Goal: Book appointment/travel/reservation

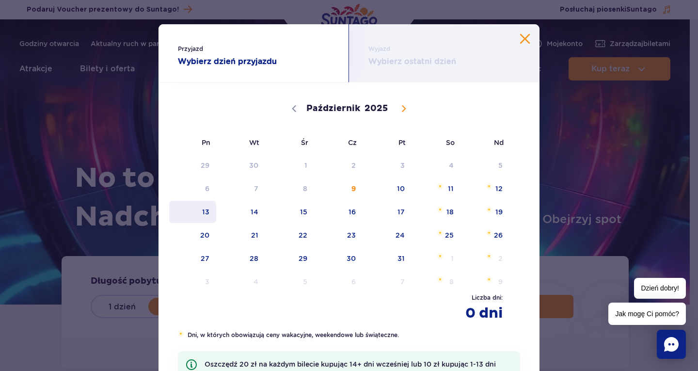
click at [207, 217] on span "13" at bounding box center [192, 212] width 49 height 22
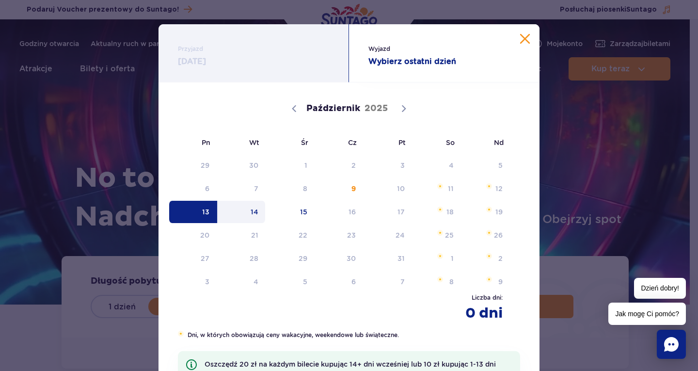
click at [239, 215] on span "14" at bounding box center [241, 212] width 49 height 22
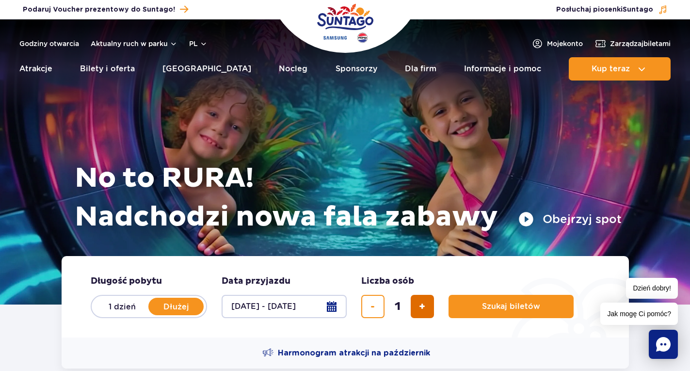
click at [424, 307] on span "dodaj bilet" at bounding box center [422, 307] width 6 height 0
type input "3"
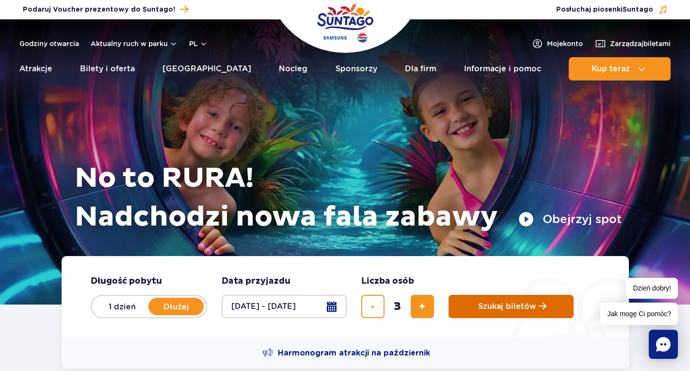
click at [501, 306] on span "Szukaj biletów" at bounding box center [507, 306] width 58 height 9
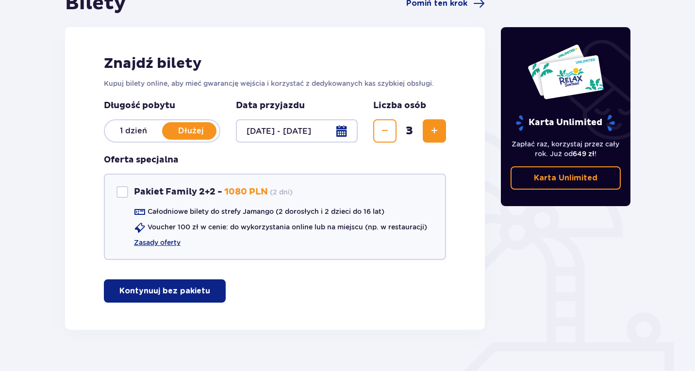
scroll to position [129, 0]
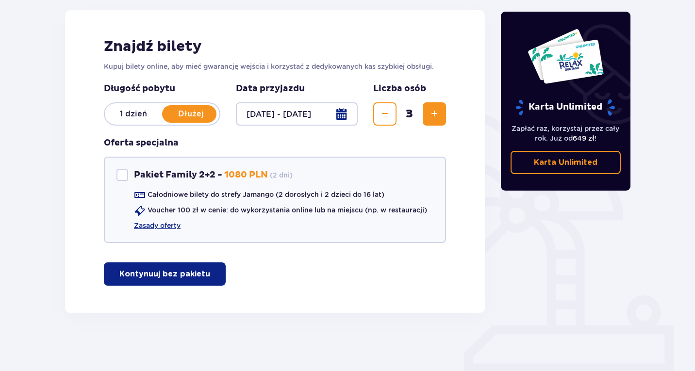
click at [185, 265] on button "Kontynuuj bez pakietu" at bounding box center [165, 273] width 122 height 23
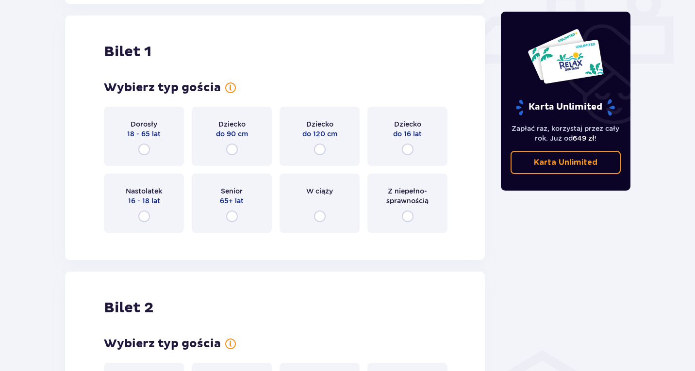
scroll to position [441, 0]
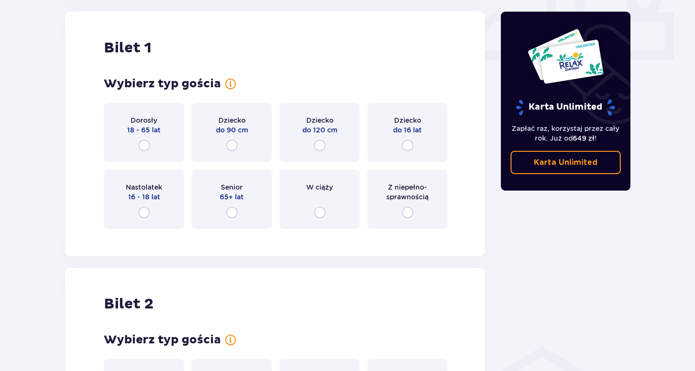
click at [149, 143] on input "radio" at bounding box center [144, 146] width 12 height 12
radio input "true"
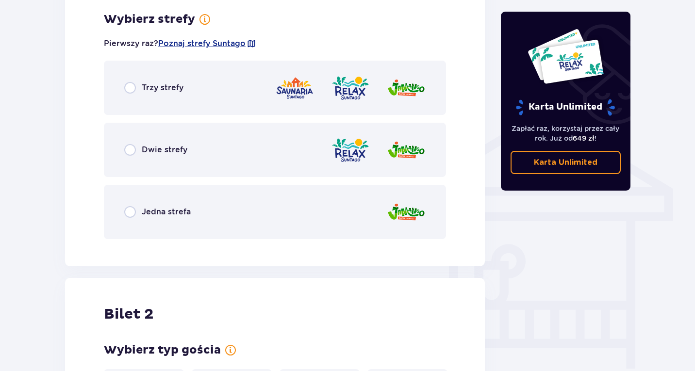
scroll to position [678, 0]
click at [194, 212] on div "Jedna strefa" at bounding box center [275, 211] width 342 height 54
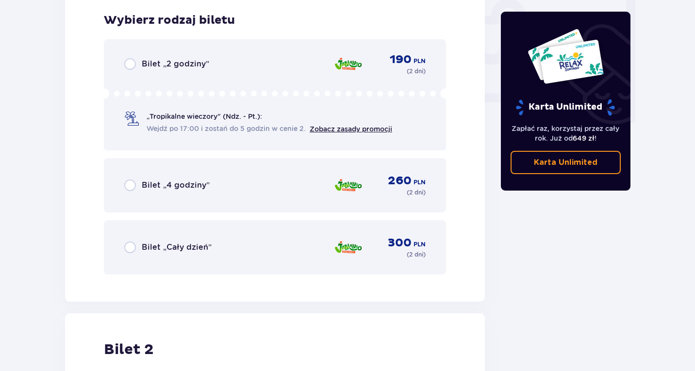
scroll to position [925, 0]
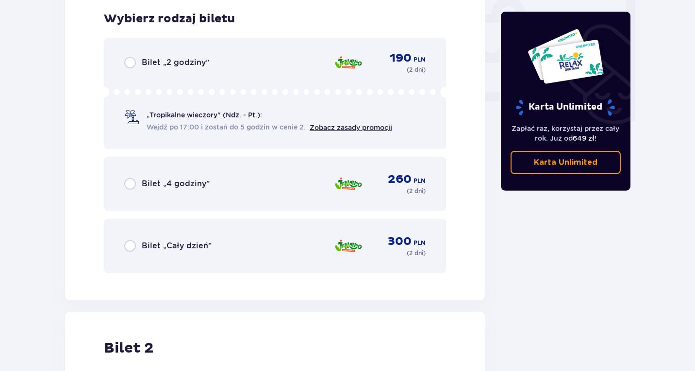
click at [182, 248] on span "Bilet „Cały dzień”" at bounding box center [177, 246] width 70 height 11
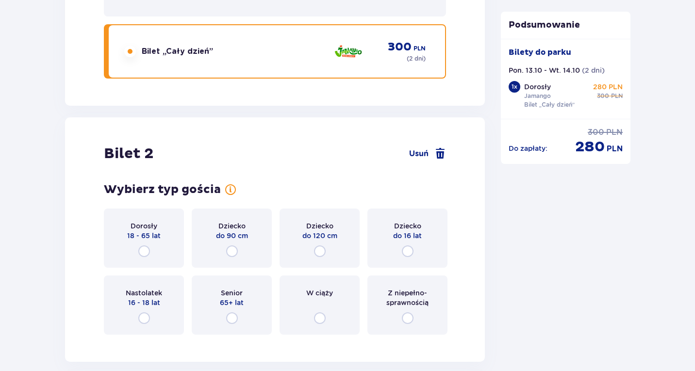
scroll to position [1176, 0]
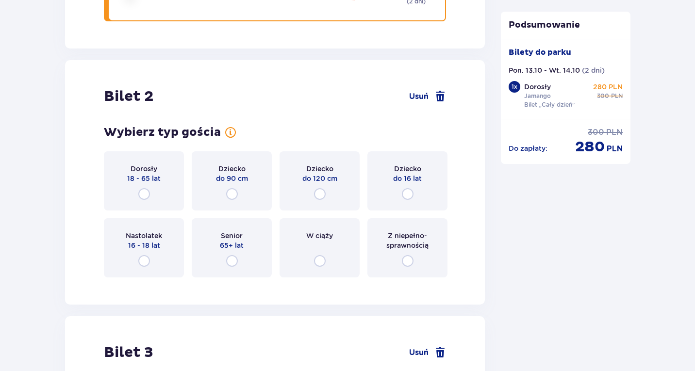
drag, startPoint x: 392, startPoint y: 195, endPoint x: 124, endPoint y: 239, distance: 271.8
click at [392, 195] on div "Dziecko do 16 lat" at bounding box center [407, 180] width 80 height 59
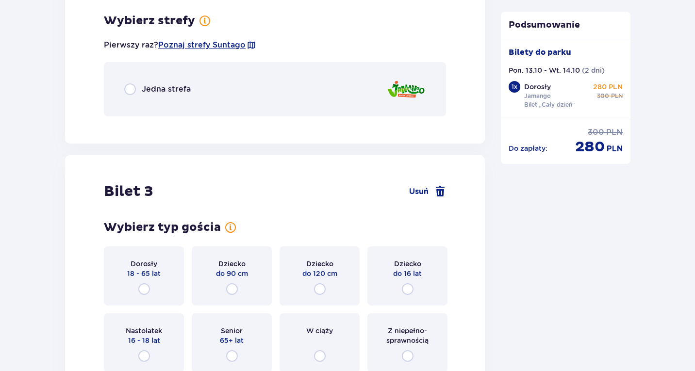
scroll to position [1461, 0]
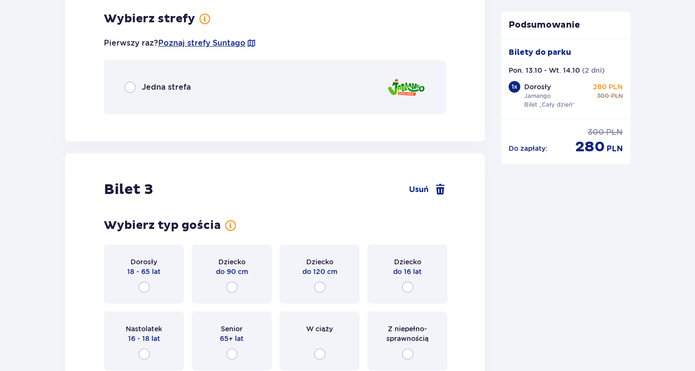
click at [132, 86] on input "radio" at bounding box center [130, 87] width 12 height 12
radio input "true"
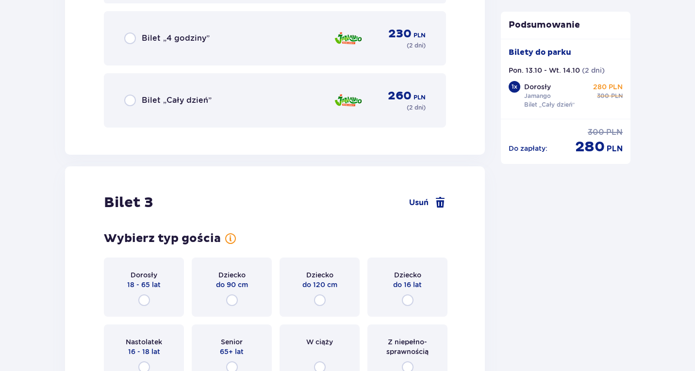
scroll to position [1874, 0]
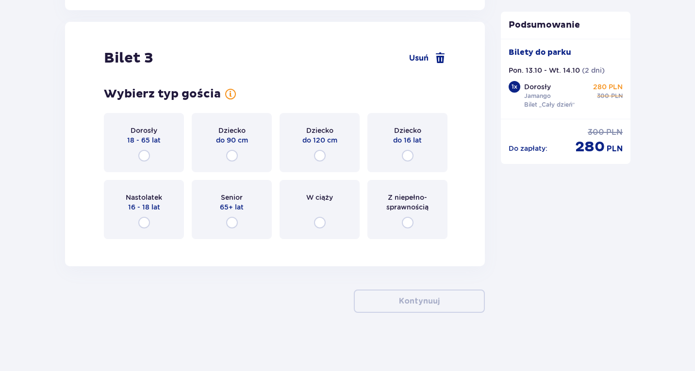
click at [142, 156] on input "radio" at bounding box center [144, 156] width 12 height 12
radio input "true"
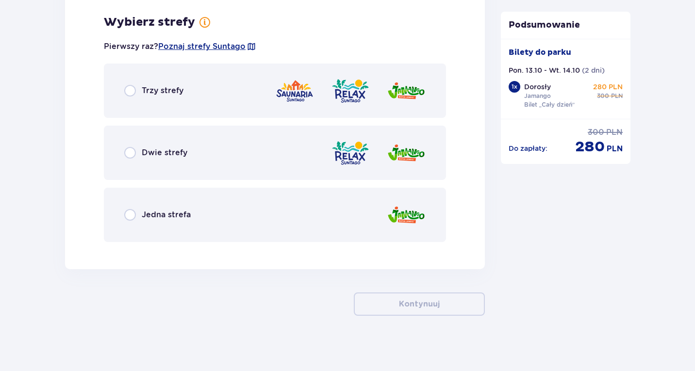
scroll to position [2120, 0]
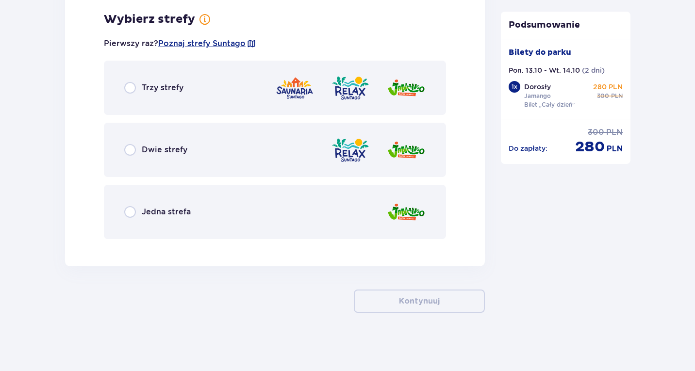
click at [178, 214] on span "Jedna strefa" at bounding box center [166, 212] width 49 height 11
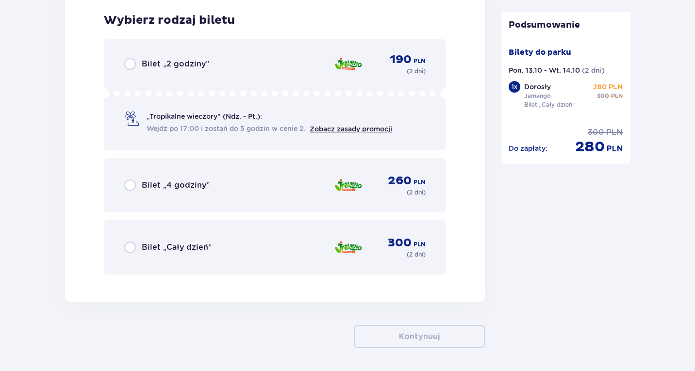
scroll to position [2367, 0]
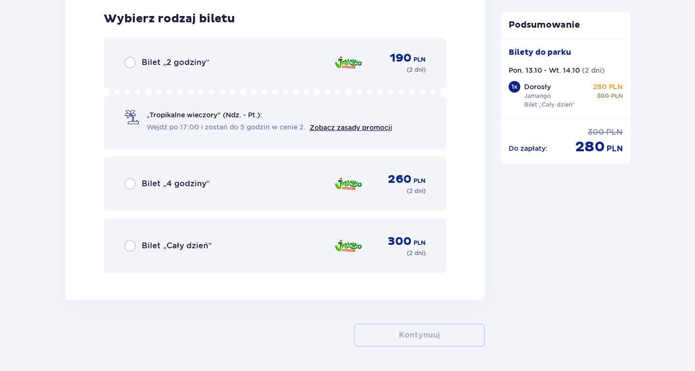
click at [141, 245] on div "Bilet „Cały dzień”" at bounding box center [167, 246] width 87 height 12
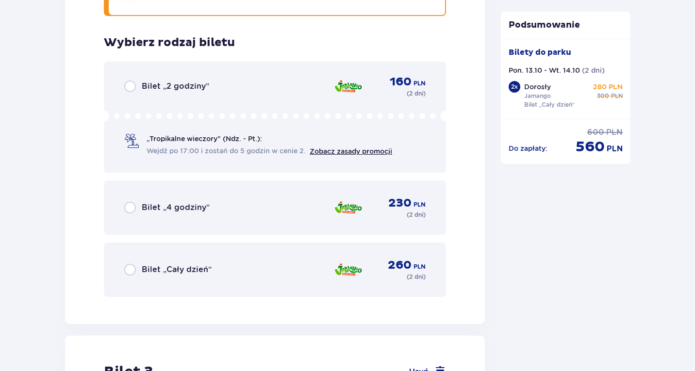
scroll to position [1564, 0]
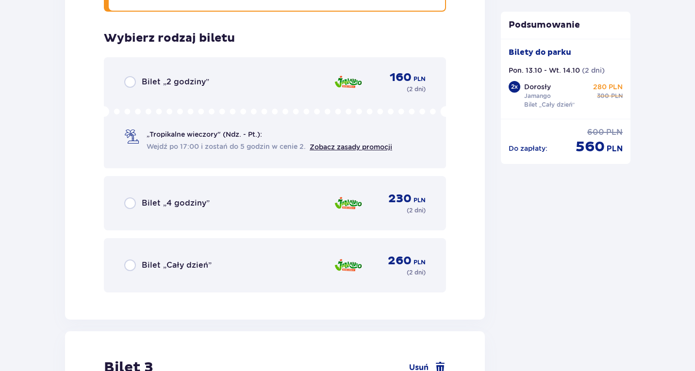
click at [187, 262] on span "Bilet „Cały dzień”" at bounding box center [177, 265] width 70 height 11
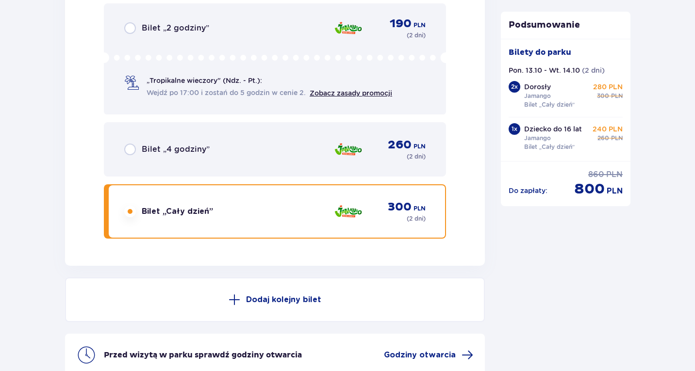
scroll to position [2403, 0]
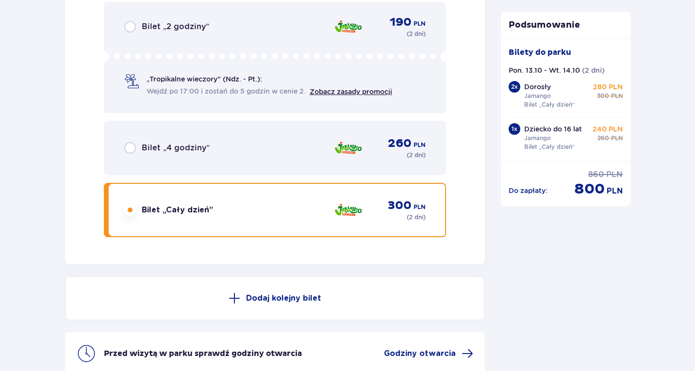
drag, startPoint x: 600, startPoint y: 257, endPoint x: 601, endPoint y: 274, distance: 17.0
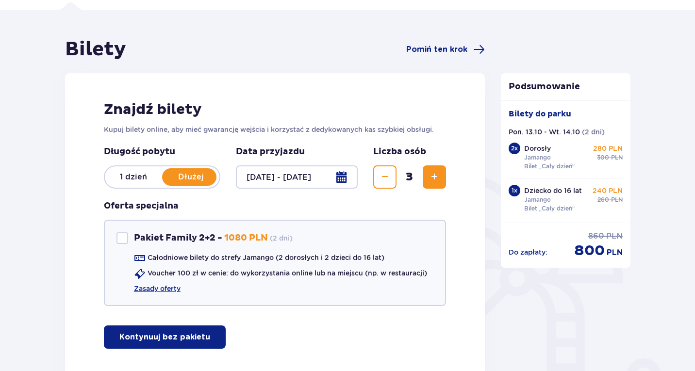
scroll to position [0, 0]
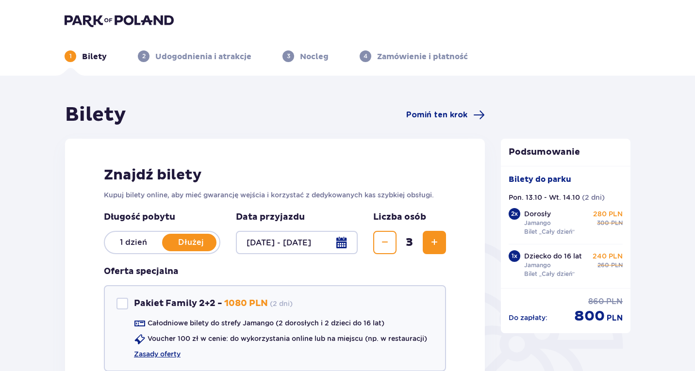
click at [86, 13] on header "1 Bilety 2 Udogodnienia i atrakcje 3 Nocleg 4 Zamówienie i płatność" at bounding box center [347, 38] width 695 height 76
click at [90, 15] on img at bounding box center [119, 21] width 109 height 14
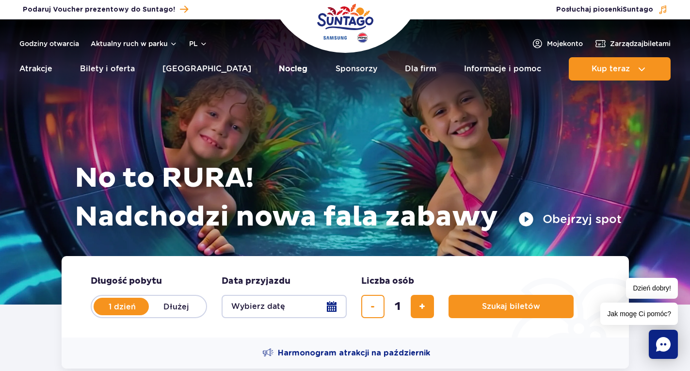
click at [279, 68] on link "Nocleg" at bounding box center [293, 68] width 29 height 23
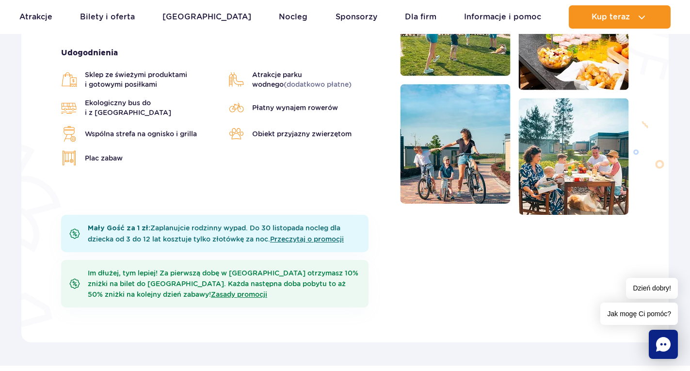
scroll to position [388, 0]
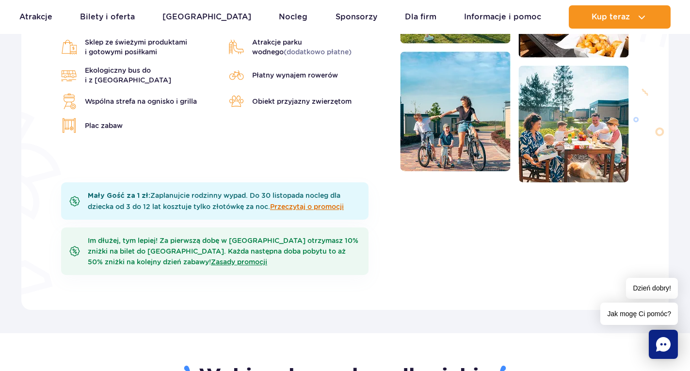
click at [330, 203] on link "Przeczytaj o promocji" at bounding box center [307, 207] width 74 height 8
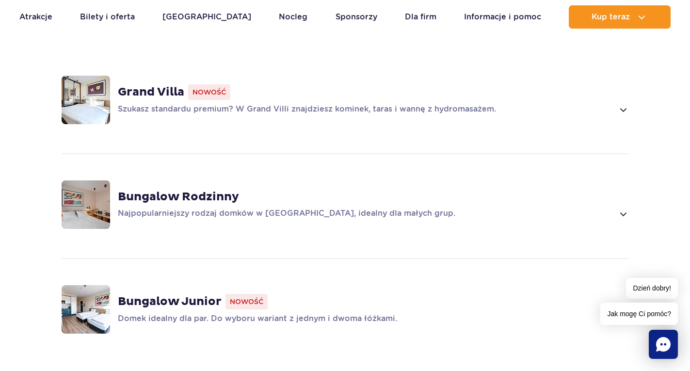
scroll to position [776, 0]
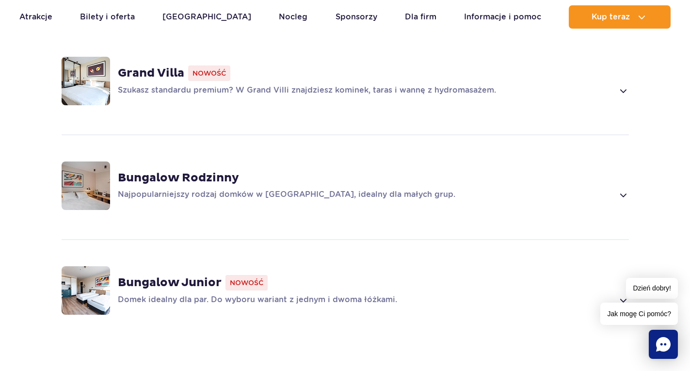
click at [162, 193] on p "Najpopularniejszy rodzaj domków w Suntago Village, idealny dla małych grup." at bounding box center [366, 195] width 496 height 12
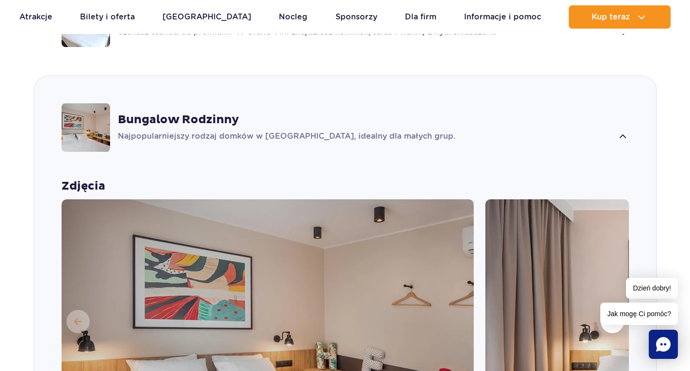
scroll to position [974, 0]
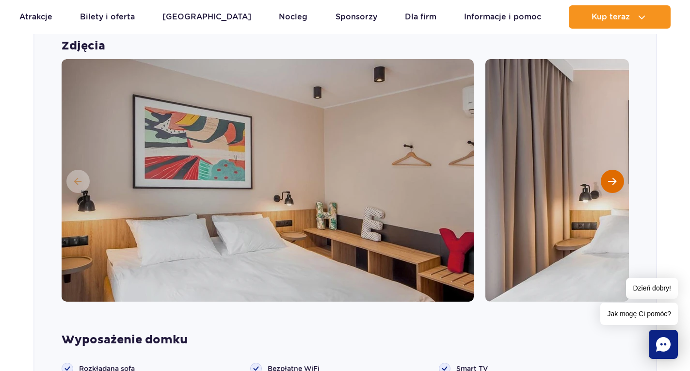
click at [608, 179] on button "Następny slajd" at bounding box center [612, 181] width 23 height 23
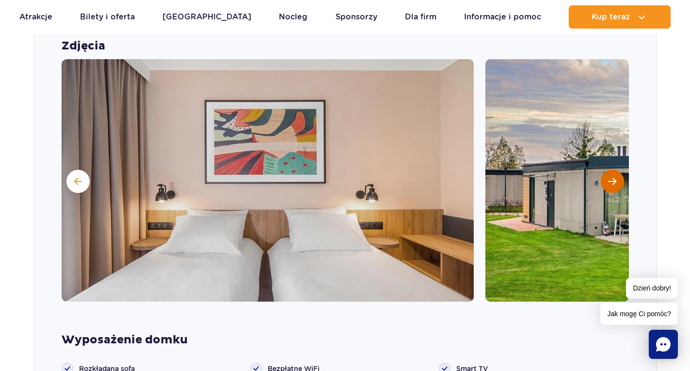
click at [607, 179] on button "Następny slajd" at bounding box center [612, 181] width 23 height 23
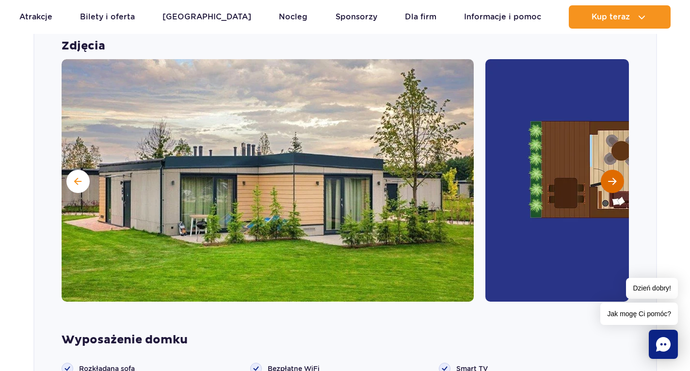
click at [607, 179] on button "Następny slajd" at bounding box center [612, 181] width 23 height 23
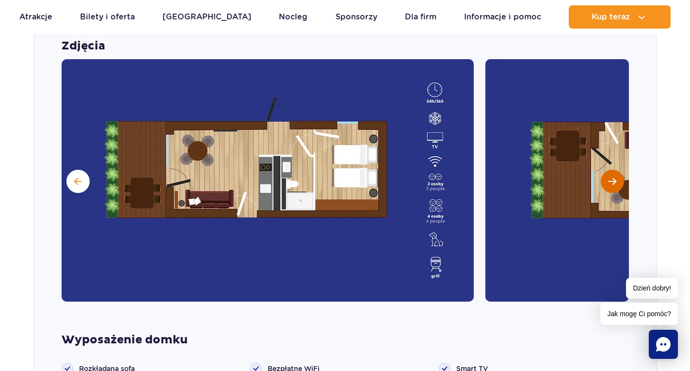
click at [606, 179] on button "Następny slajd" at bounding box center [612, 181] width 23 height 23
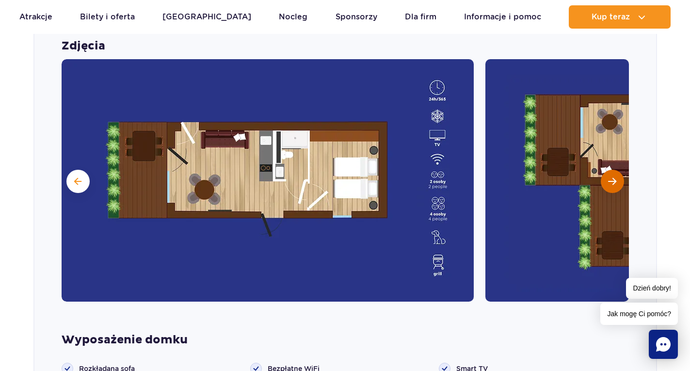
click at [606, 179] on button "Następny slajd" at bounding box center [612, 181] width 23 height 23
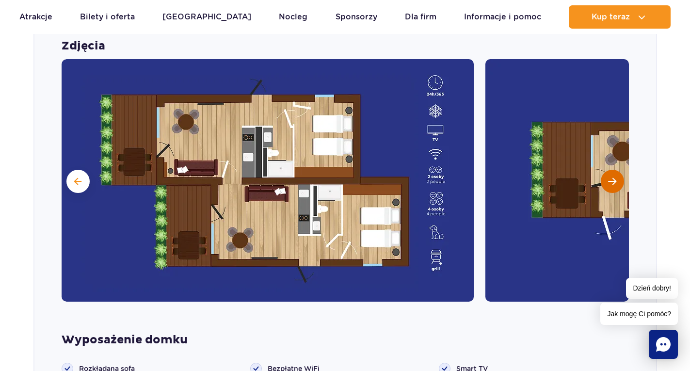
click at [606, 179] on button "Następny slajd" at bounding box center [612, 181] width 23 height 23
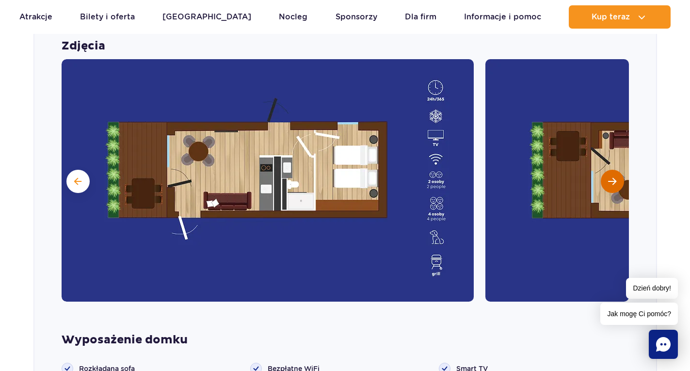
click at [606, 179] on button "Następny slajd" at bounding box center [612, 181] width 23 height 23
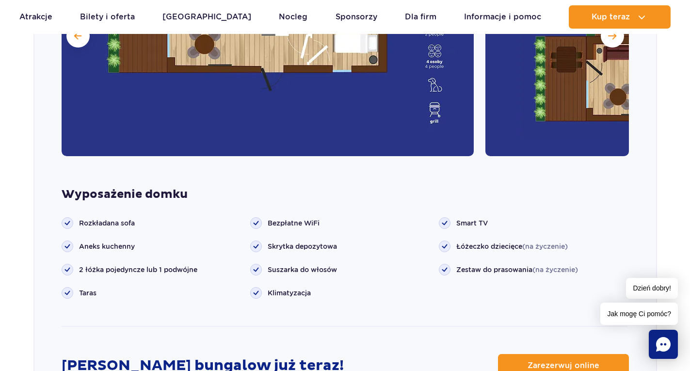
scroll to position [1217, 0]
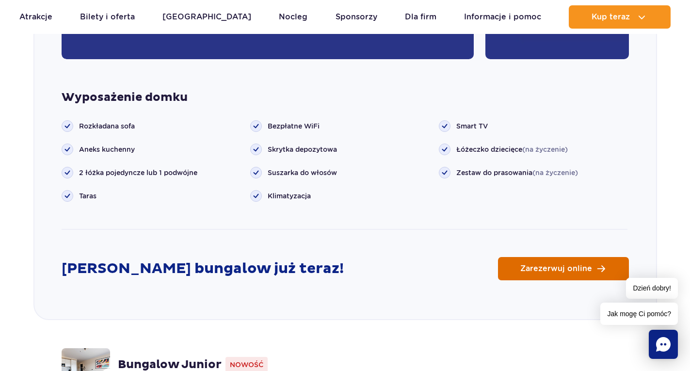
click at [580, 260] on link "Zarezerwuj online" at bounding box center [563, 268] width 131 height 23
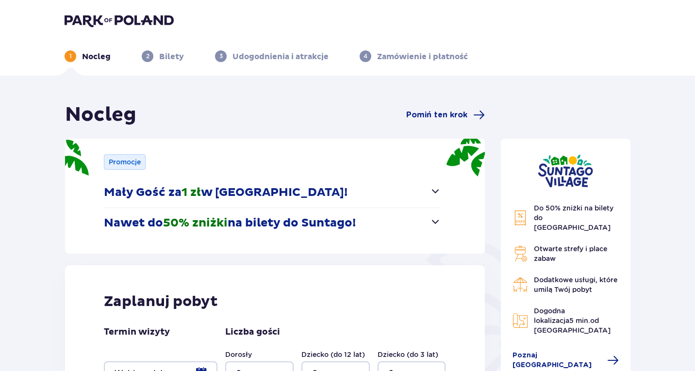
click at [442, 190] on div "Promocje Mały Gość za 1 zł w [GEOGRAPHIC_DATA]! Noc za złotówkę dla dzieci od 3…" at bounding box center [275, 196] width 420 height 115
click at [439, 189] on span "button" at bounding box center [435, 191] width 12 height 12
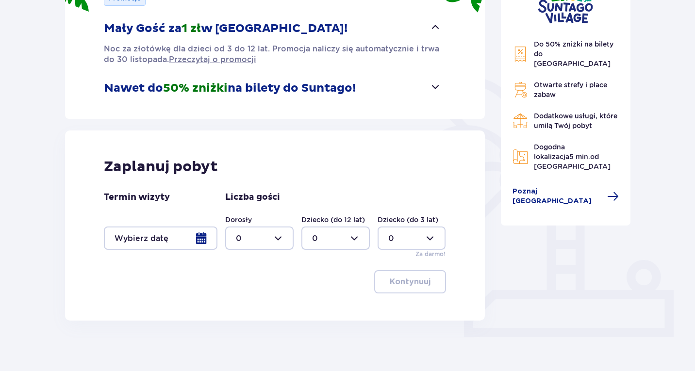
scroll to position [172, 0]
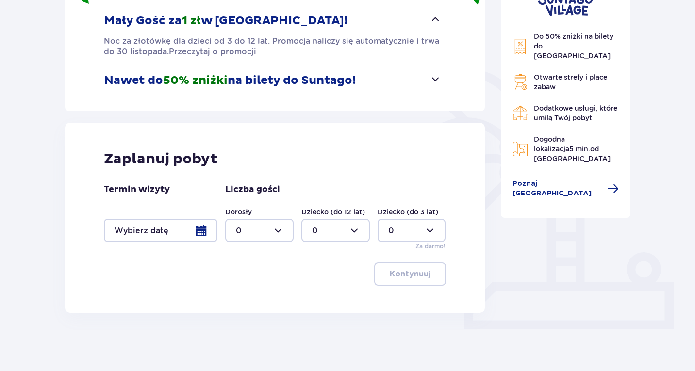
click at [209, 232] on div at bounding box center [161, 230] width 114 height 23
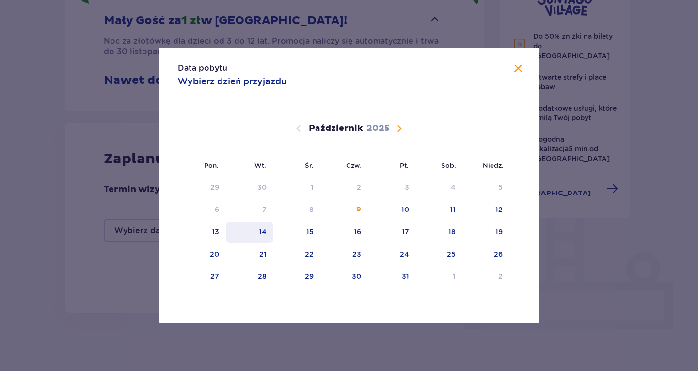
drag, startPoint x: 212, startPoint y: 227, endPoint x: 228, endPoint y: 229, distance: 15.7
click at [213, 227] on div "13" at bounding box center [202, 232] width 48 height 21
click at [263, 234] on div "14" at bounding box center [263, 232] width 8 height 10
type input "[DATE] - [DATE]"
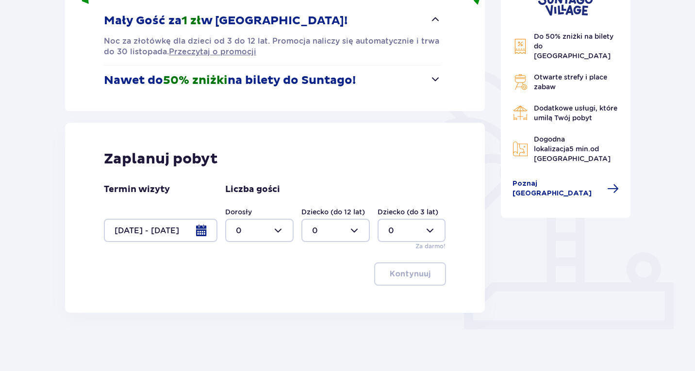
click at [274, 238] on div at bounding box center [259, 230] width 68 height 23
click at [240, 298] on p "2" at bounding box center [238, 300] width 5 height 11
type input "2"
click at [331, 241] on div at bounding box center [335, 230] width 68 height 23
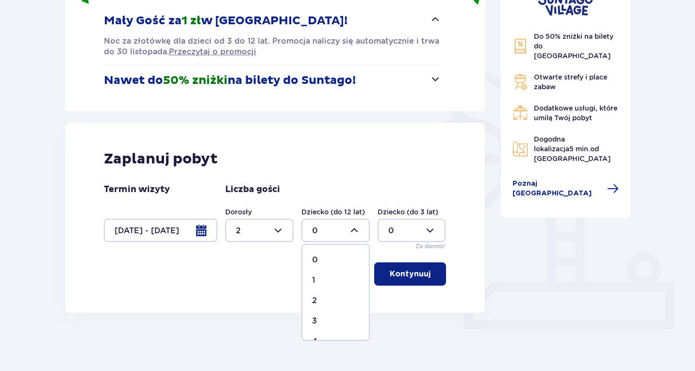
click at [318, 278] on div "1" at bounding box center [335, 280] width 47 height 11
type input "1"
click at [390, 234] on div at bounding box center [411, 230] width 68 height 23
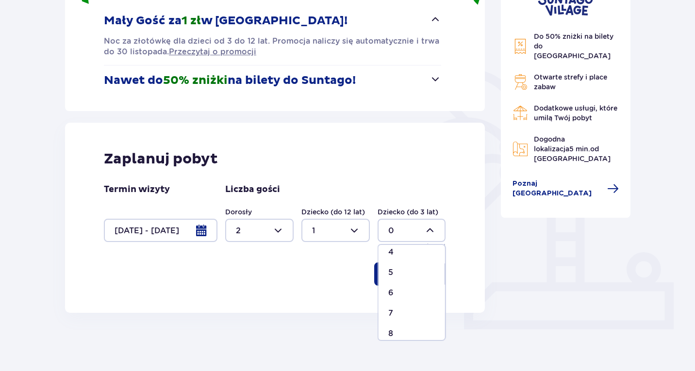
scroll to position [97, 0]
click at [398, 306] on div "7" at bounding box center [411, 305] width 47 height 11
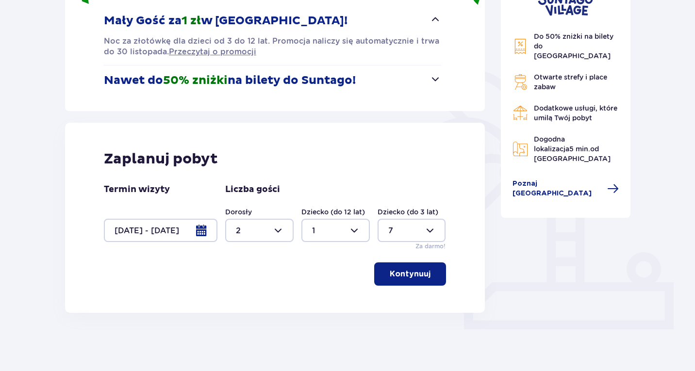
click at [418, 226] on div at bounding box center [411, 230] width 68 height 23
click at [394, 253] on span "0" at bounding box center [411, 260] width 66 height 20
type input "0"
click at [327, 259] on div "Zaplanuj pobyt Termin wizyty [DATE] - [DATE] Liczba gości Dorosły 2 Dziecko (do…" at bounding box center [275, 218] width 420 height 190
click at [421, 275] on p "Kontynuuj" at bounding box center [409, 274] width 41 height 11
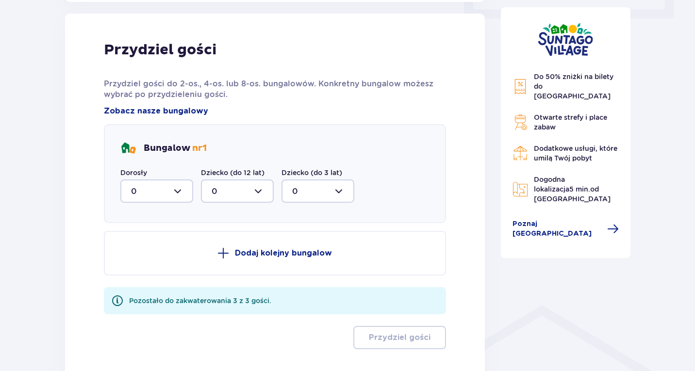
scroll to position [485, 0]
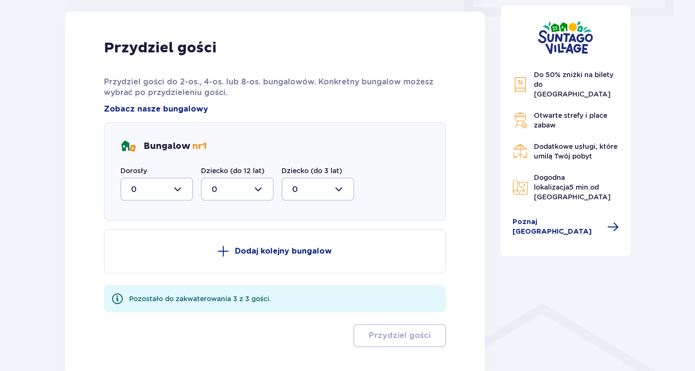
click at [156, 183] on div at bounding box center [156, 189] width 73 height 23
click at [134, 264] on p "2" at bounding box center [133, 259] width 5 height 11
type input "2"
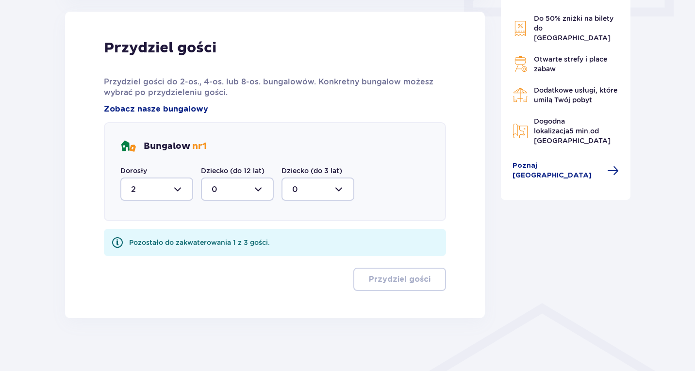
click at [218, 192] on div at bounding box center [237, 189] width 73 height 23
click at [218, 238] on div "1" at bounding box center [236, 239] width 51 height 11
type input "1"
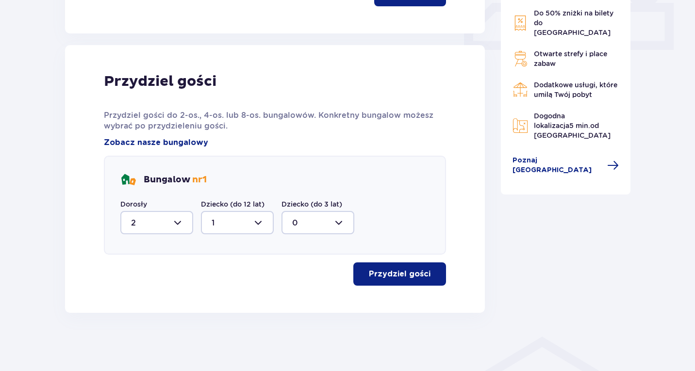
scroll to position [451, 0]
click at [408, 280] on button "Przydziel gości" at bounding box center [399, 273] width 93 height 23
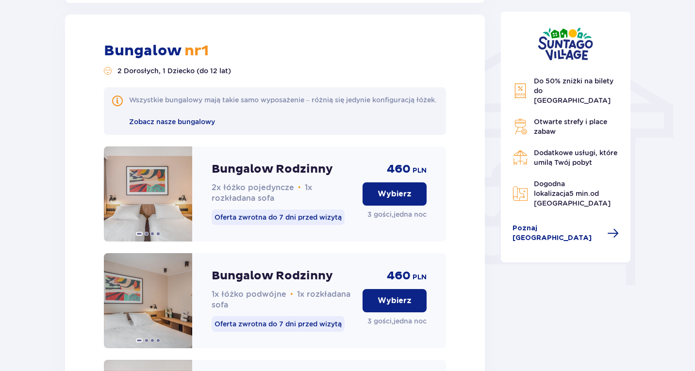
scroll to position [758, 0]
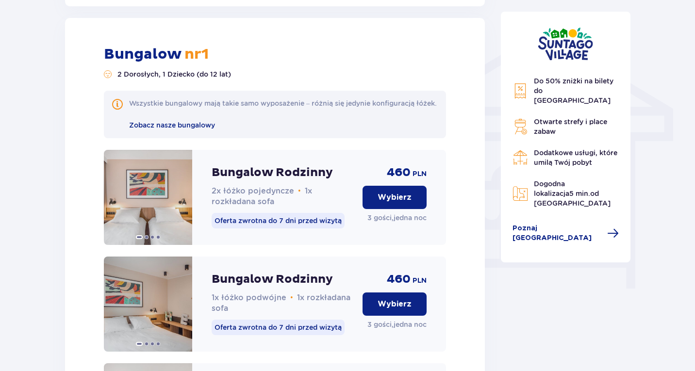
click at [416, 206] on button "Wybierz" at bounding box center [394, 197] width 64 height 23
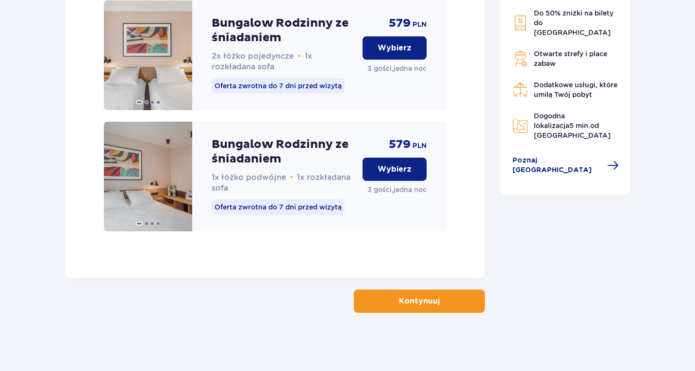
scroll to position [1132, 0]
click at [407, 300] on p "Kontynuuj" at bounding box center [419, 301] width 41 height 11
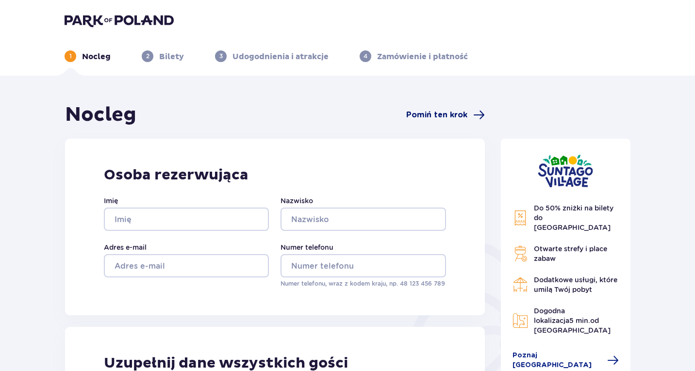
click at [443, 109] on span "Pomiń ten krok" at bounding box center [445, 115] width 79 height 12
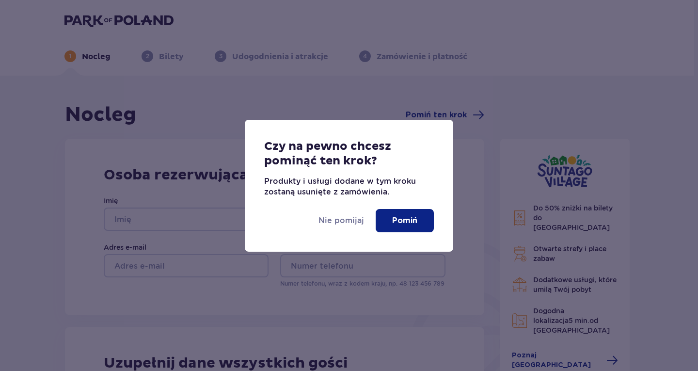
click at [390, 219] on button "Pomiń" at bounding box center [405, 220] width 58 height 23
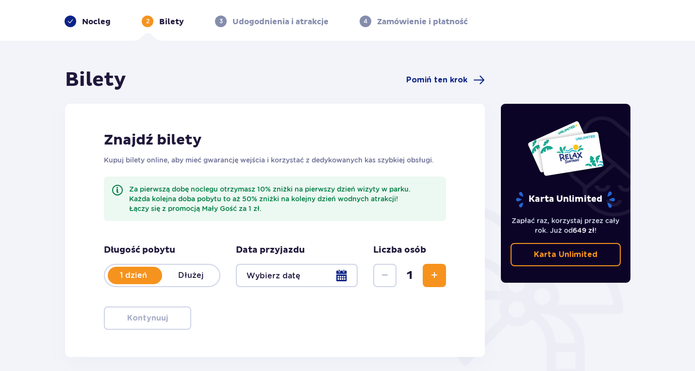
scroll to position [97, 0]
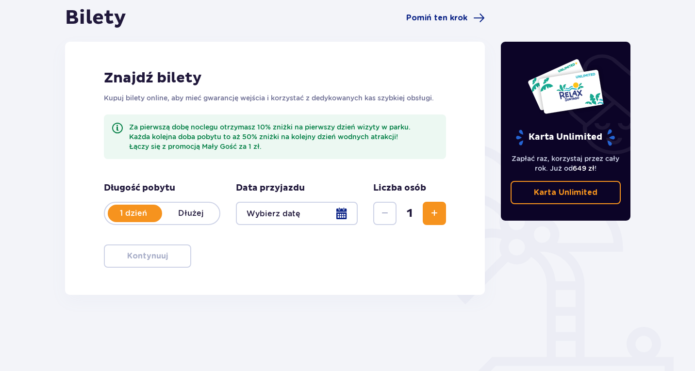
click at [195, 211] on p "Dłużej" at bounding box center [190, 213] width 57 height 11
click at [294, 213] on div at bounding box center [297, 213] width 122 height 23
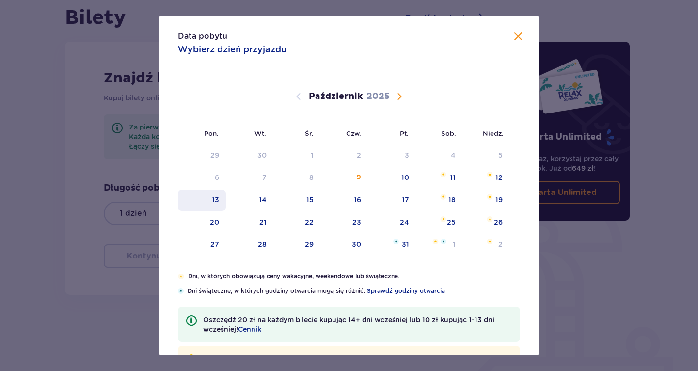
click at [209, 203] on div "13" at bounding box center [202, 200] width 48 height 21
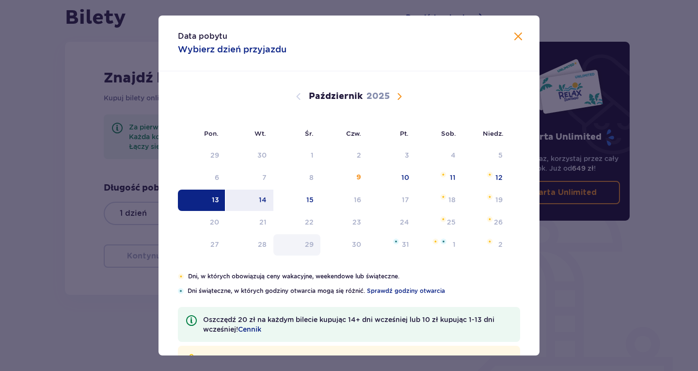
drag, startPoint x: 255, startPoint y: 200, endPoint x: 273, endPoint y: 235, distance: 38.6
click at [256, 200] on div "14" at bounding box center [250, 200] width 48 height 21
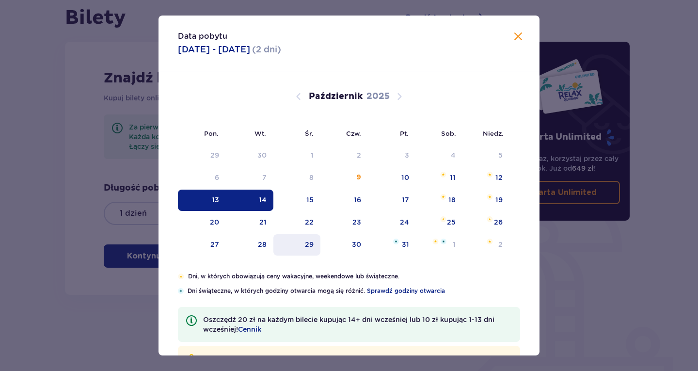
type input "[DATE] - [DATE]"
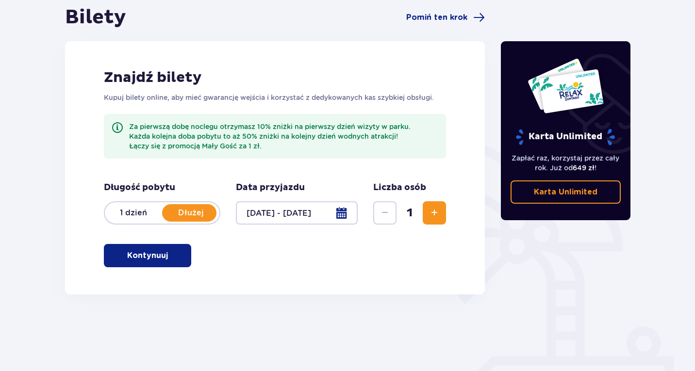
scroll to position [123, 0]
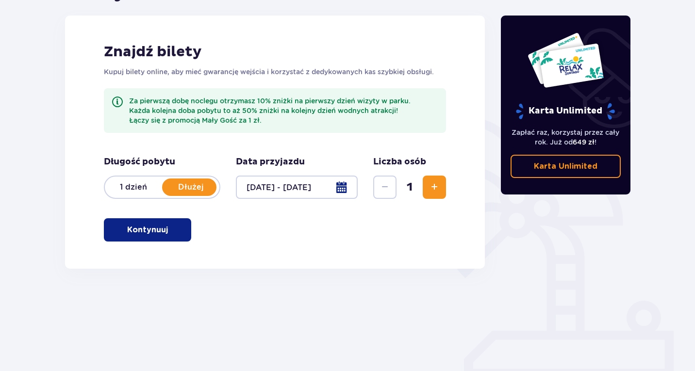
click at [439, 186] on span "Zwiększ" at bounding box center [434, 187] width 12 height 12
click at [438, 186] on span "Zwiększ" at bounding box center [434, 187] width 12 height 12
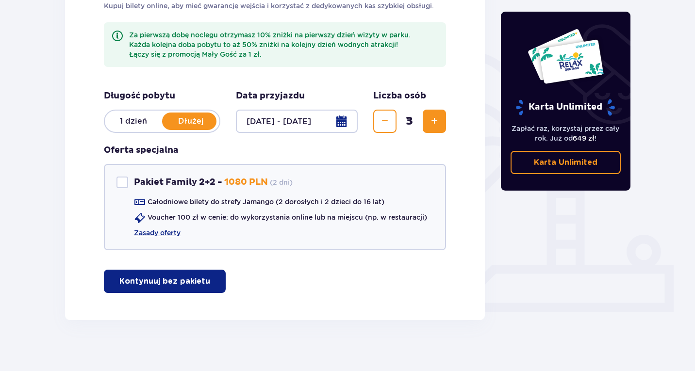
scroll to position [196, 0]
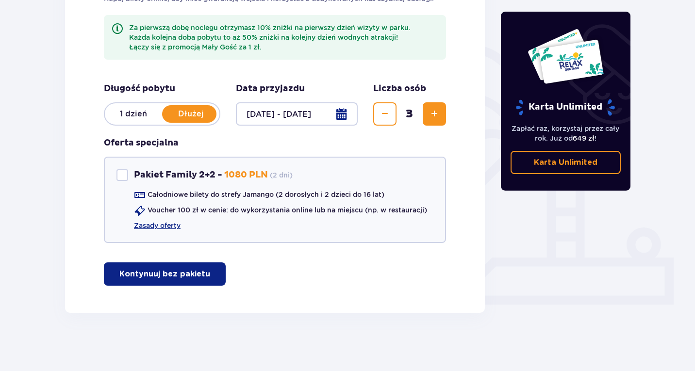
click at [124, 277] on p "Kontynuuj bez pakietu" at bounding box center [164, 274] width 91 height 11
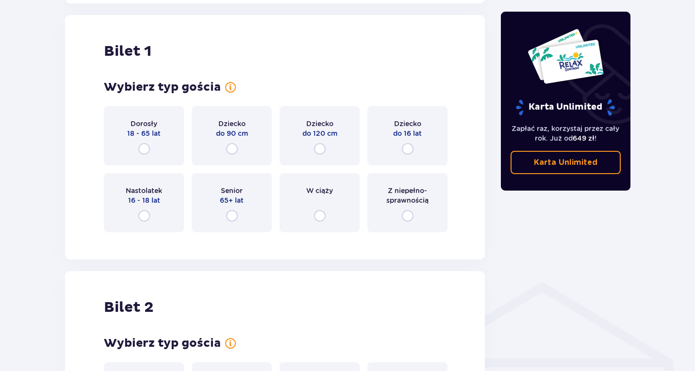
scroll to position [509, 0]
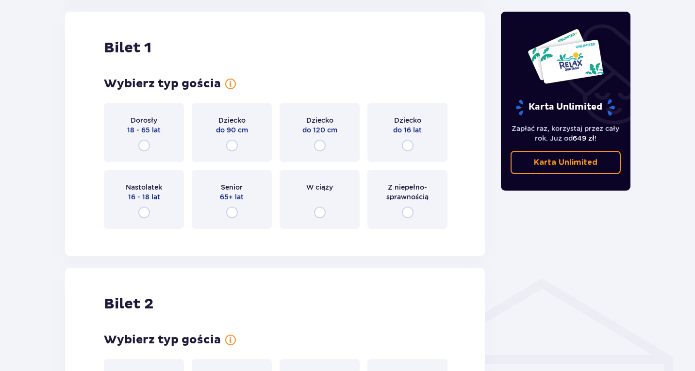
click at [141, 146] on input "radio" at bounding box center [144, 146] width 12 height 12
radio input "true"
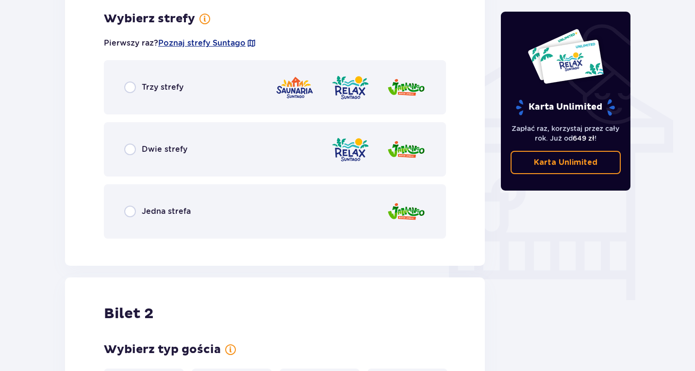
click at [157, 218] on div "Jedna strefa" at bounding box center [275, 211] width 342 height 54
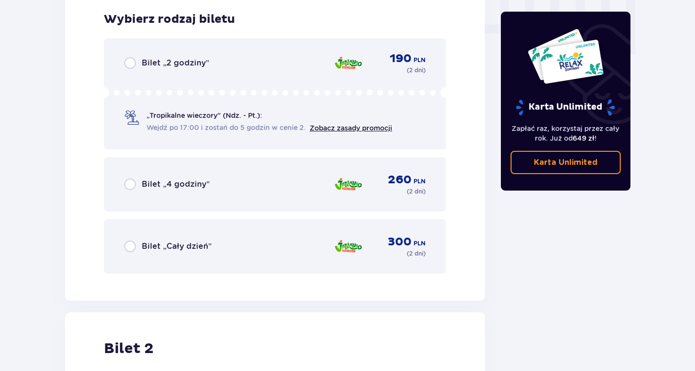
scroll to position [992, 0]
click at [161, 237] on div "Bilet „Cały dzień” 300 PLN ( 2 dni )" at bounding box center [274, 245] width 301 height 23
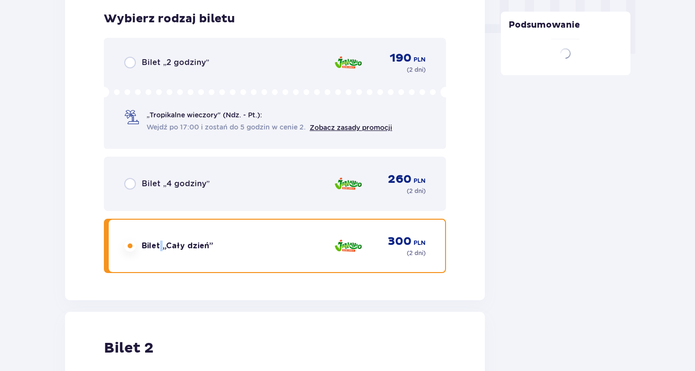
scroll to position [1293, 0]
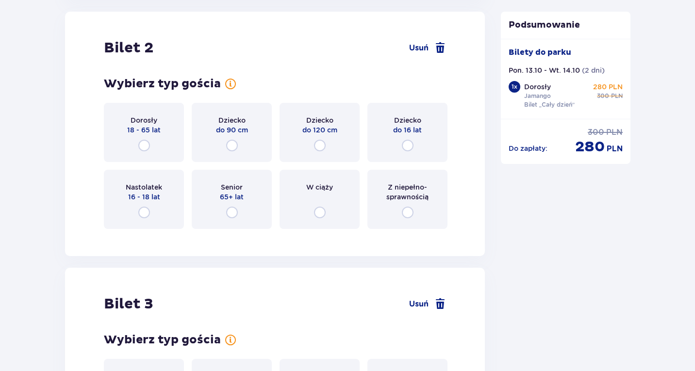
click at [144, 144] on input "radio" at bounding box center [144, 146] width 12 height 12
radio input "true"
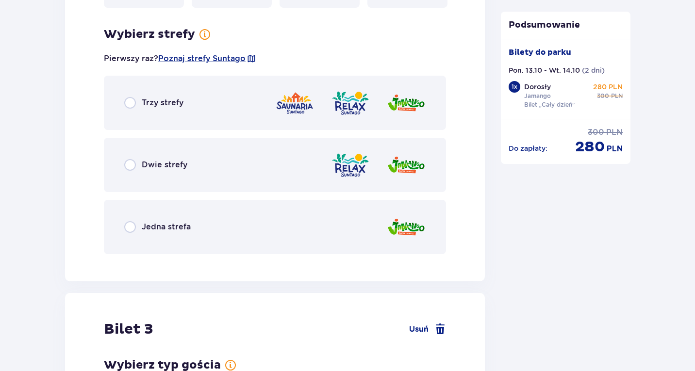
scroll to position [1529, 0]
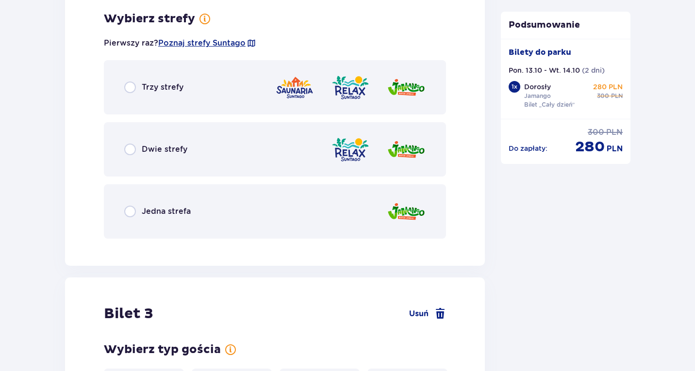
click at [156, 213] on span "Jedna strefa" at bounding box center [166, 211] width 49 height 11
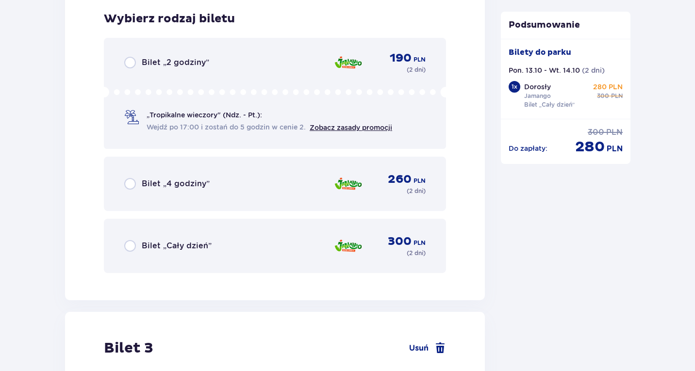
click at [159, 247] on span "Bilet „Cały dzień”" at bounding box center [177, 246] width 70 height 11
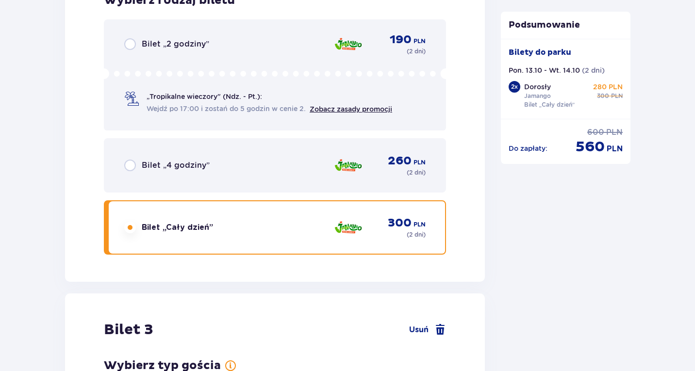
scroll to position [2066, 0]
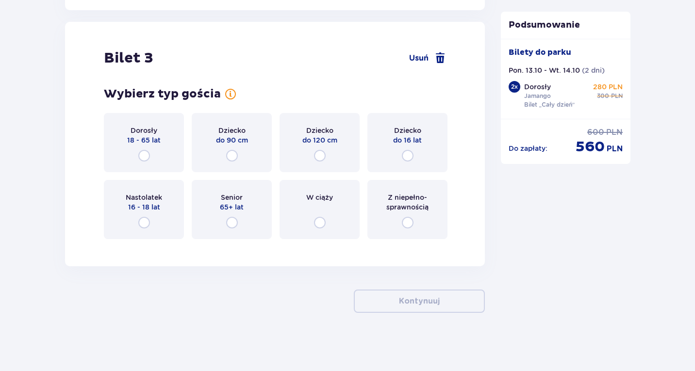
click at [405, 145] on span "do 16 lat" at bounding box center [407, 140] width 29 height 10
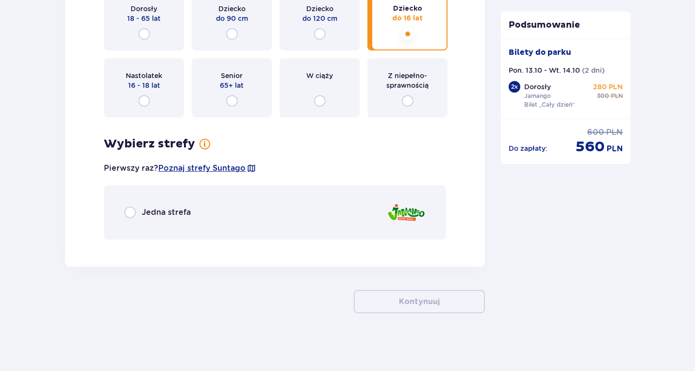
scroll to position [2188, 0]
click at [159, 217] on span "Jedna strefa" at bounding box center [166, 212] width 49 height 11
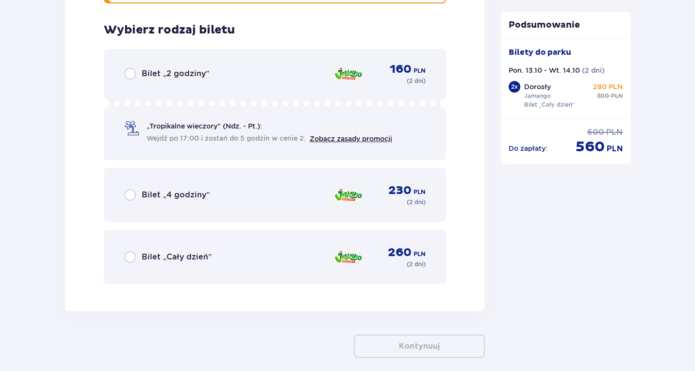
scroll to position [2435, 0]
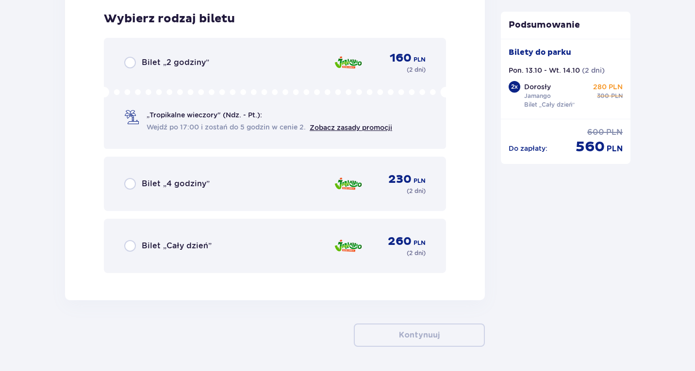
click at [195, 240] on div "Bilet „Cały dzień” 260 PLN ( 2 dni )" at bounding box center [274, 245] width 301 height 23
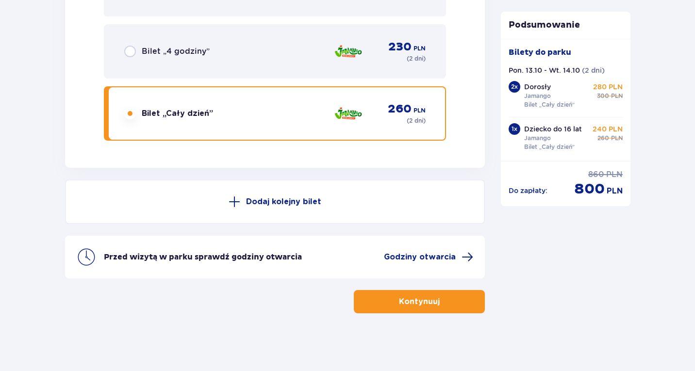
scroll to position [2568, 0]
click at [434, 309] on button "Kontynuuj" at bounding box center [419, 301] width 131 height 23
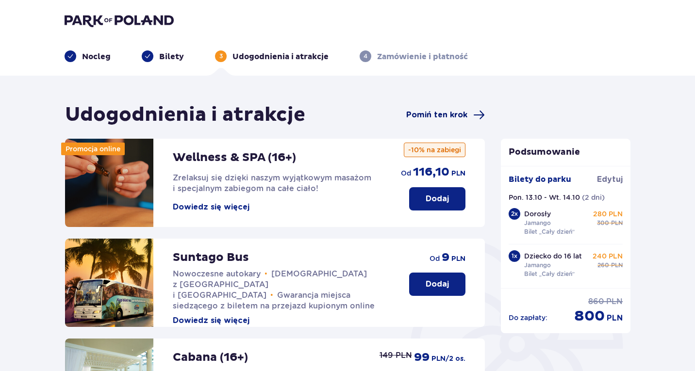
click at [438, 114] on span "Pomiń ten krok" at bounding box center [436, 115] width 61 height 11
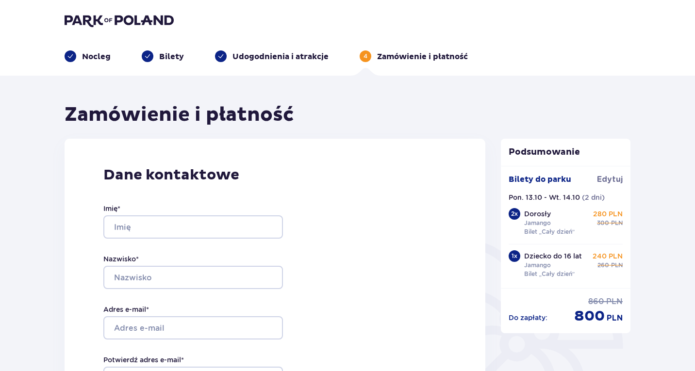
click at [76, 49] on div "Nocleg Bilety Udogodnienia i atrakcje 4 Zamówienie i płatność" at bounding box center [347, 44] width 581 height 35
click at [82, 56] on p "Nocleg" at bounding box center [96, 56] width 29 height 11
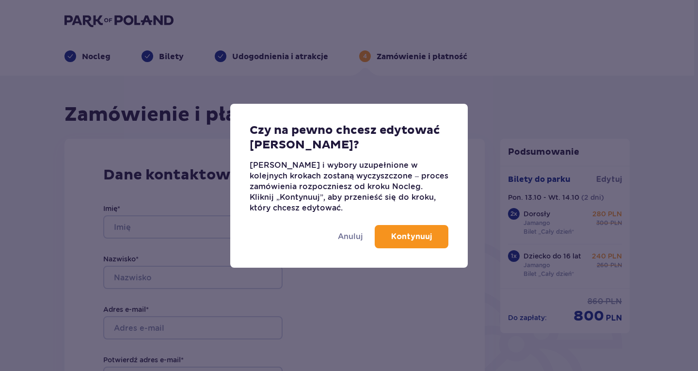
click at [409, 240] on p "Kontynuuj" at bounding box center [411, 236] width 41 height 11
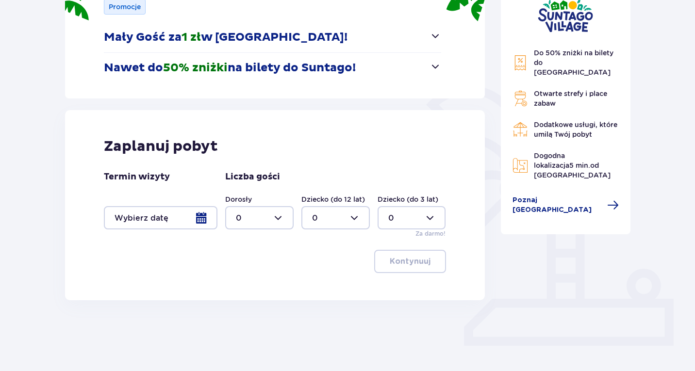
scroll to position [168, 0]
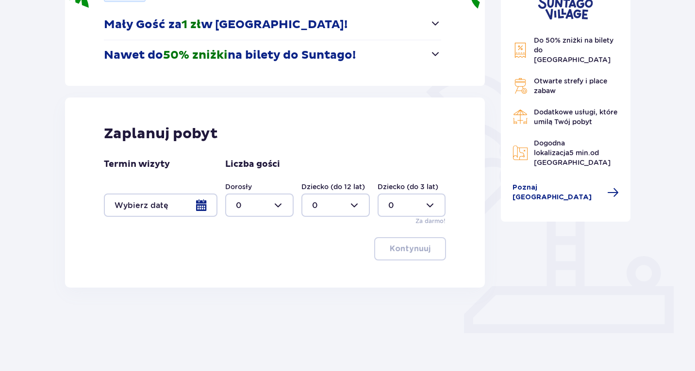
click at [189, 198] on div at bounding box center [161, 205] width 114 height 23
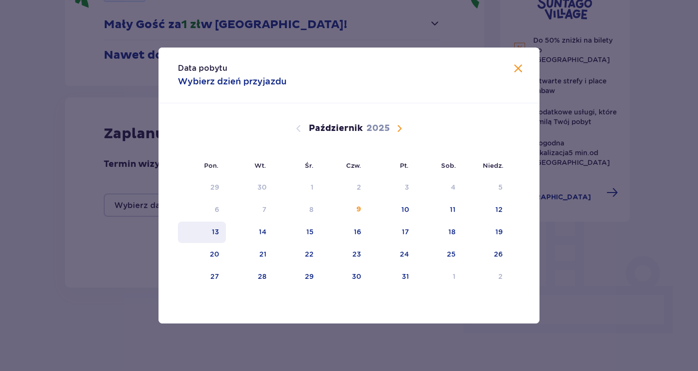
click at [216, 232] on div "13" at bounding box center [215, 232] width 7 height 10
click at [254, 235] on div "14" at bounding box center [250, 232] width 48 height 21
type input "[DATE] - [DATE]"
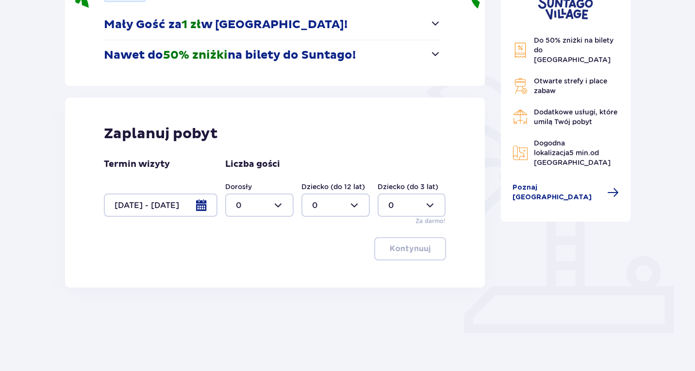
drag, startPoint x: 260, startPoint y: 204, endPoint x: 257, endPoint y: 209, distance: 6.6
click at [260, 204] on div at bounding box center [259, 205] width 68 height 23
click at [242, 269] on span "2" at bounding box center [259, 275] width 66 height 20
type input "2"
click at [328, 215] on div at bounding box center [335, 205] width 68 height 23
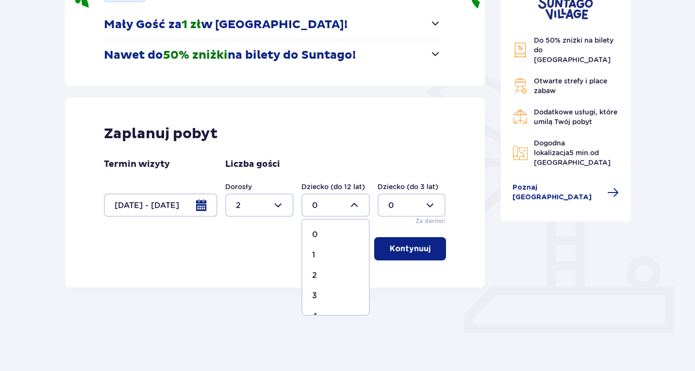
click at [320, 252] on div "1" at bounding box center [335, 255] width 47 height 11
type input "1"
click at [412, 252] on p "Kontynuuj" at bounding box center [409, 248] width 41 height 11
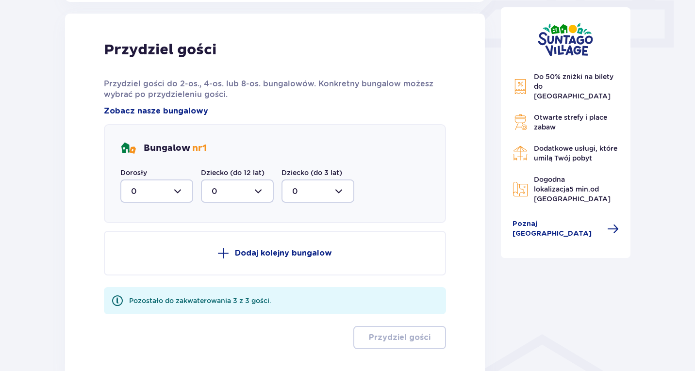
scroll to position [455, 0]
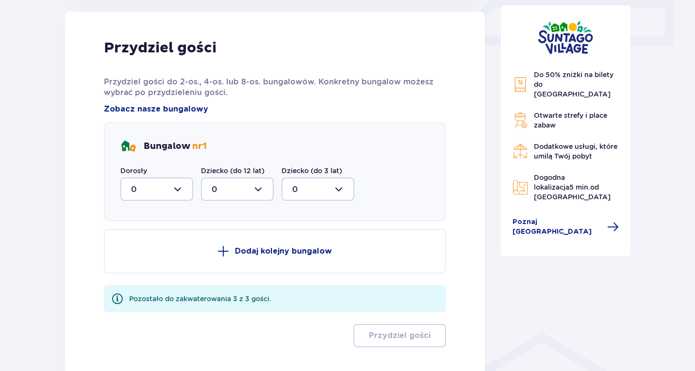
click at [185, 192] on div at bounding box center [156, 189] width 73 height 23
click at [155, 253] on span "2" at bounding box center [156, 259] width 71 height 20
type input "2"
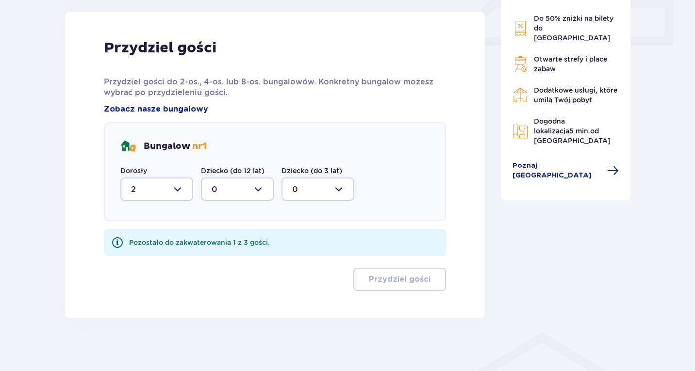
click at [249, 193] on div at bounding box center [237, 189] width 73 height 23
click at [236, 218] on div "0" at bounding box center [236, 218] width 51 height 11
drag, startPoint x: 255, startPoint y: 184, endPoint x: 248, endPoint y: 200, distance: 17.4
click at [254, 186] on div at bounding box center [237, 189] width 73 height 23
click at [231, 237] on div "1" at bounding box center [236, 239] width 51 height 11
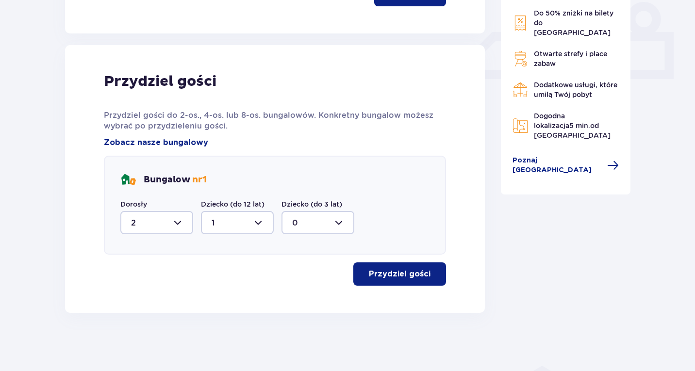
type input "1"
click at [374, 276] on p "Przydziel gości" at bounding box center [400, 274] width 62 height 11
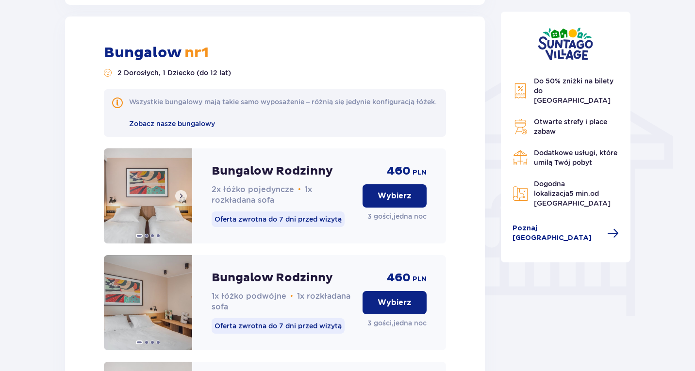
scroll to position [735, 0]
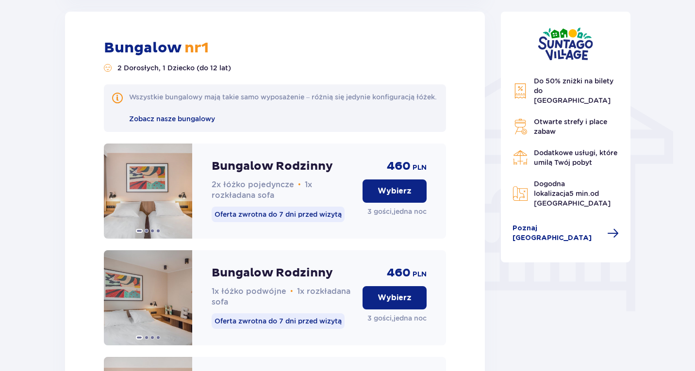
click at [384, 196] on p "Wybierz" at bounding box center [394, 191] width 34 height 11
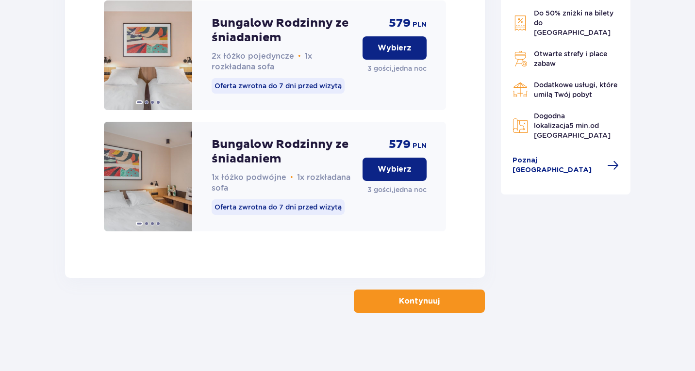
scroll to position [1103, 0]
click at [428, 301] on p "Kontynuuj" at bounding box center [419, 301] width 41 height 11
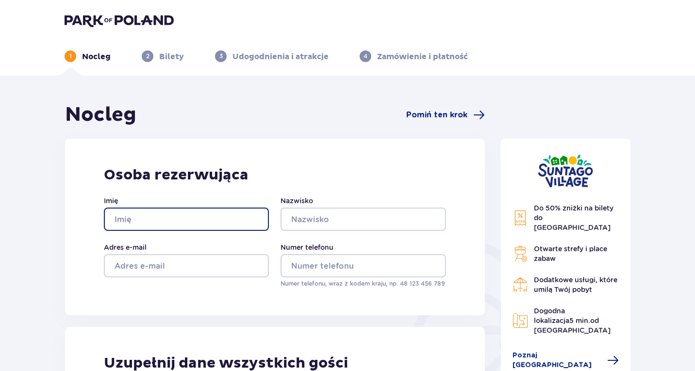
click at [178, 220] on input "Imię" at bounding box center [186, 219] width 165 height 23
type input "[PERSON_NAME]"
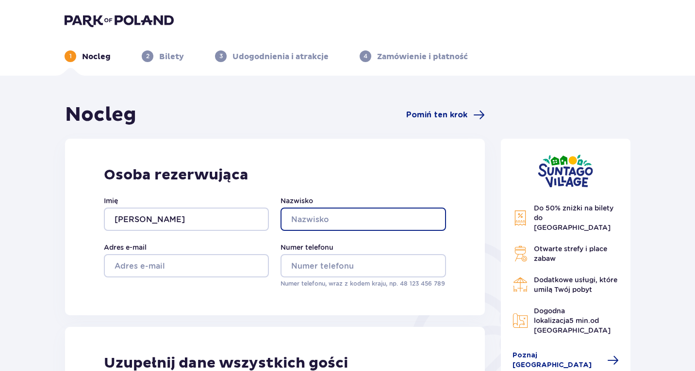
type input "[PERSON_NAME]"
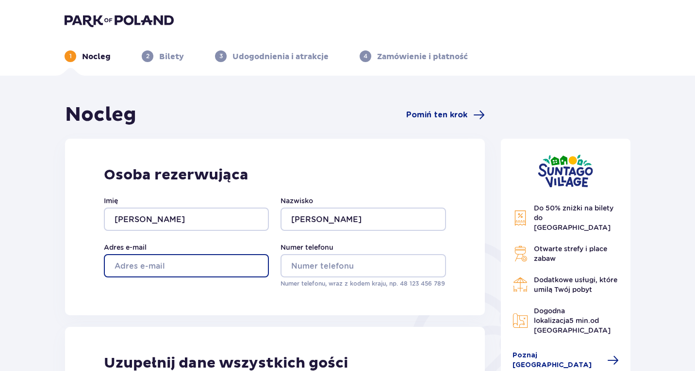
type input "[PERSON_NAME][EMAIL_ADDRESS][DOMAIN_NAME]"
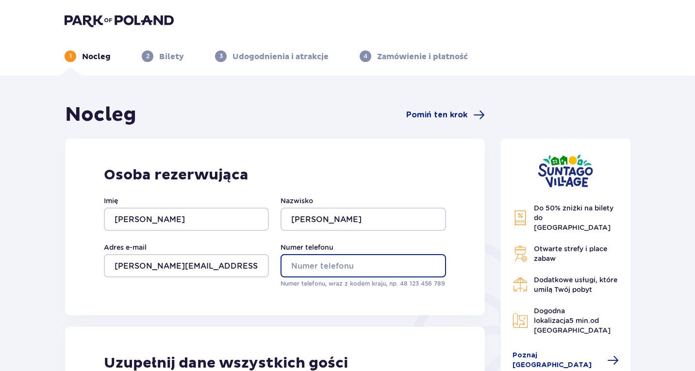
type input "660718113"
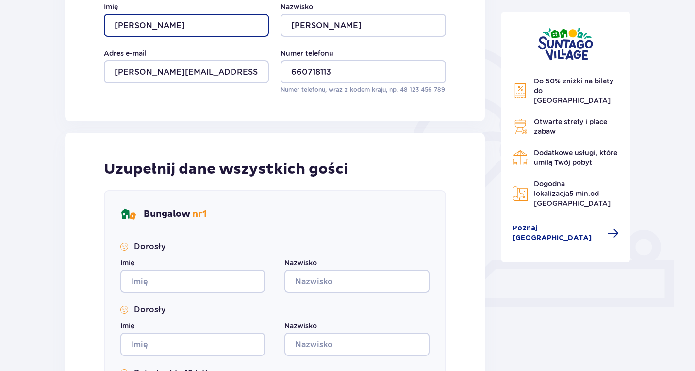
scroll to position [340, 0]
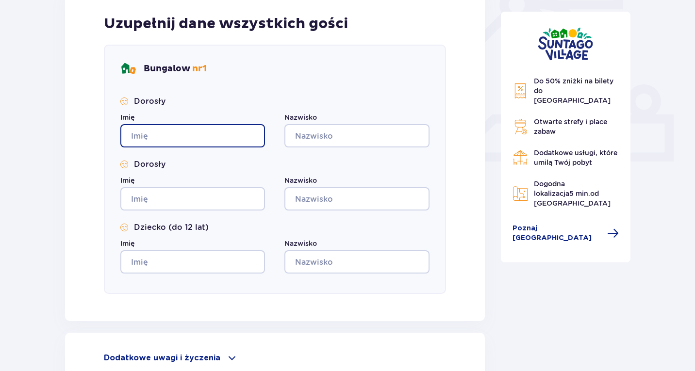
click at [198, 136] on input "Imię" at bounding box center [192, 135] width 145 height 23
type input "[PERSON_NAME]"
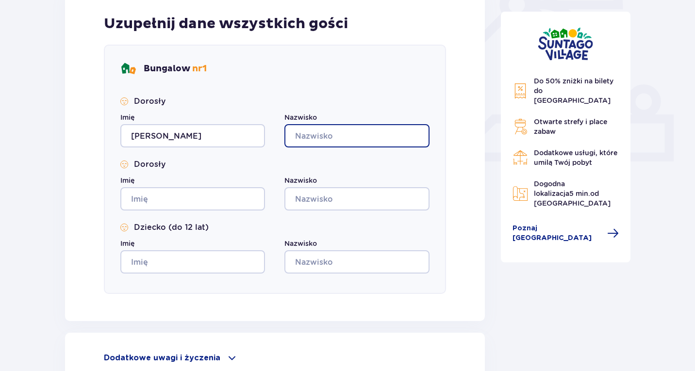
type input "[PERSON_NAME]"
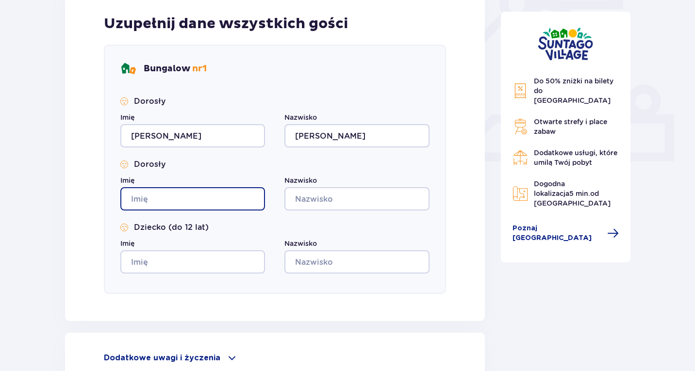
type input "[PERSON_NAME]"
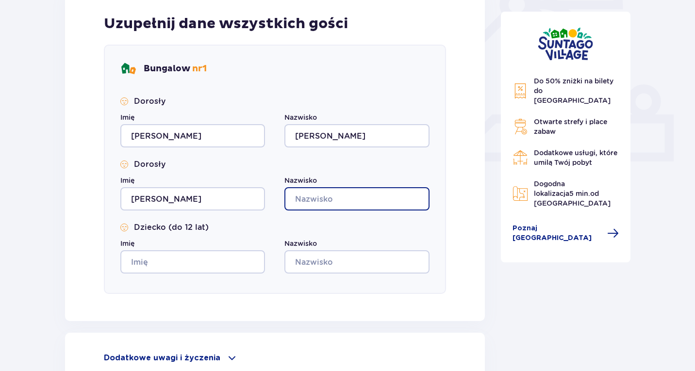
type input "[PERSON_NAME]"
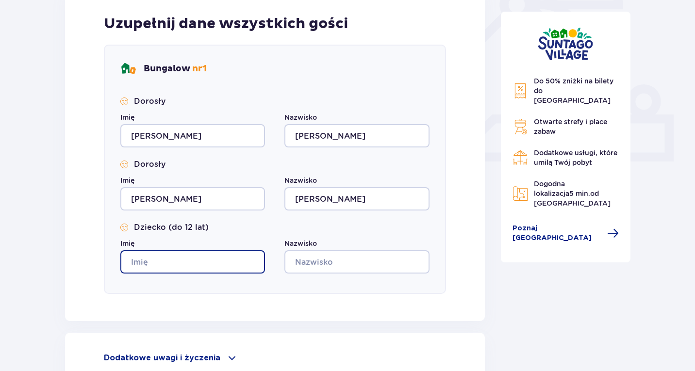
type input "[PERSON_NAME]"
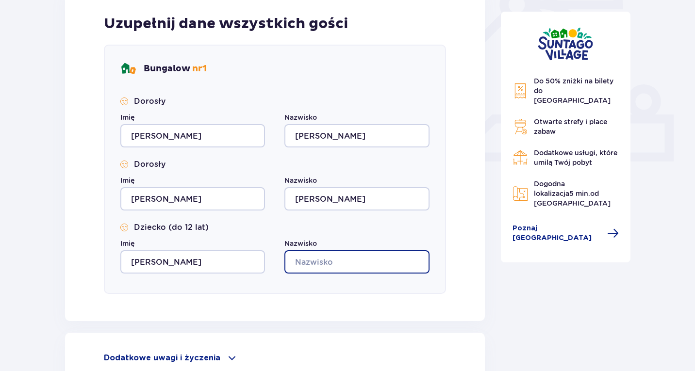
type input "[PERSON_NAME]"
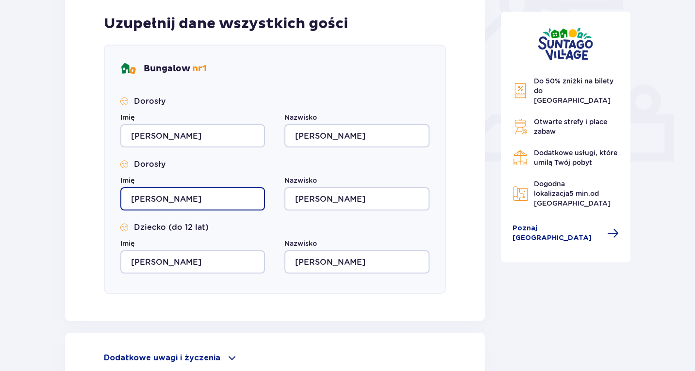
click at [179, 199] on input "[PERSON_NAME]" at bounding box center [192, 198] width 145 height 23
drag, startPoint x: 168, startPoint y: 197, endPoint x: 113, endPoint y: 180, distance: 58.0
click at [111, 188] on div "Bungalow nr 1 Dorosły Imię [PERSON_NAME] Nazwisko [PERSON_NAME] Dorosły Imię [P…" at bounding box center [275, 169] width 342 height 249
type input "[PERSON_NAME]"
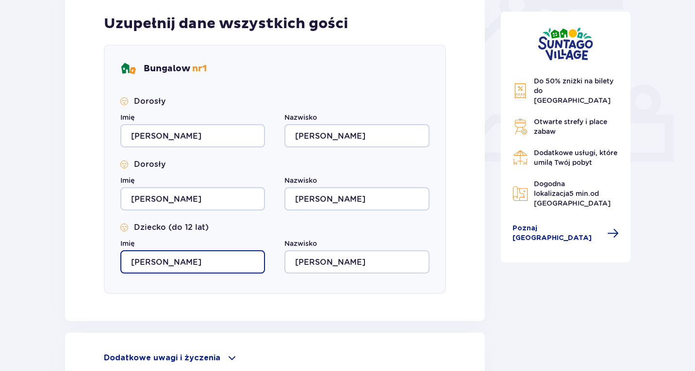
click at [164, 256] on input "[PERSON_NAME]" at bounding box center [192, 261] width 145 height 23
click at [136, 261] on input "[PERSON_NAME]" at bounding box center [192, 261] width 145 height 23
drag, startPoint x: 131, startPoint y: 259, endPoint x: 179, endPoint y: 267, distance: 48.7
click at [179, 267] on input "[PERSON_NAME]" at bounding box center [192, 261] width 145 height 23
type input "[PERSON_NAME]"
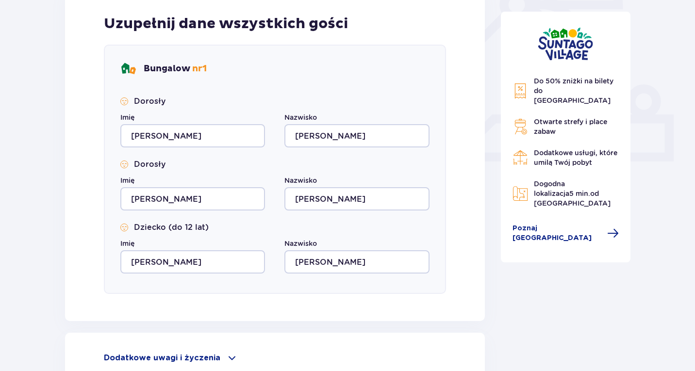
click at [349, 317] on div "Uzupełnij dane wszystkich gości Bungalow nr 1 Dorosły Imię [PERSON_NAME] Nazwis…" at bounding box center [275, 154] width 420 height 334
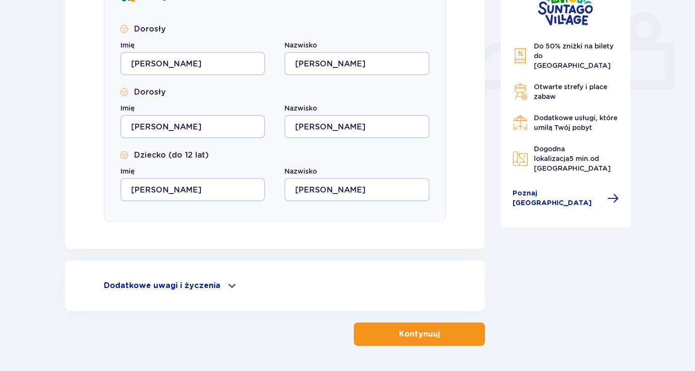
scroll to position [445, 0]
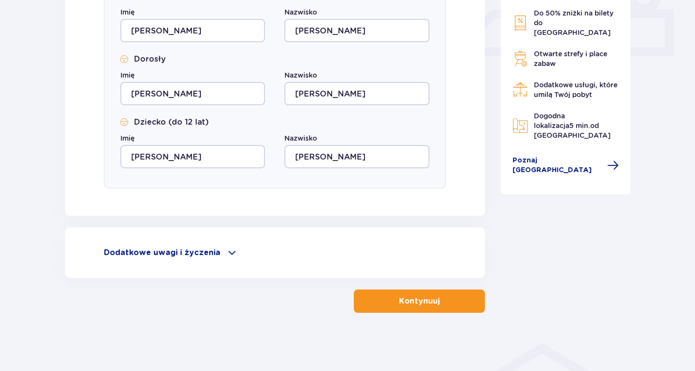
click at [422, 301] on p "Kontynuuj" at bounding box center [419, 301] width 41 height 11
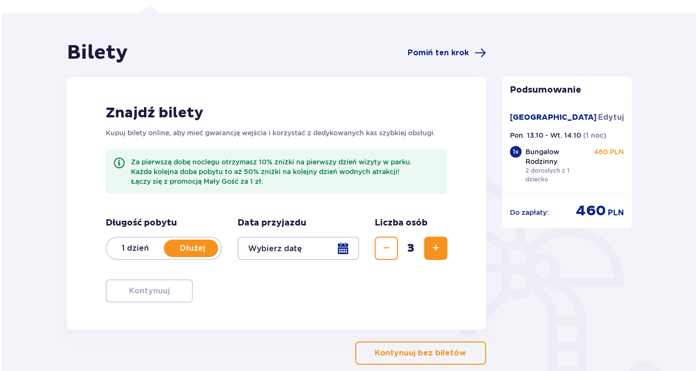
scroll to position [114, 0]
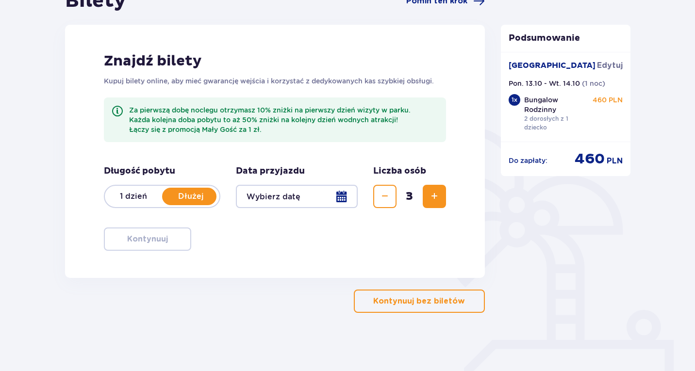
click at [311, 193] on div at bounding box center [297, 196] width 122 height 23
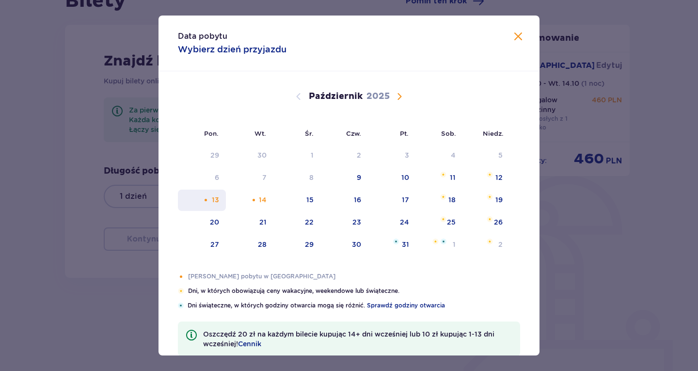
click at [216, 204] on div "13" at bounding box center [215, 200] width 7 height 10
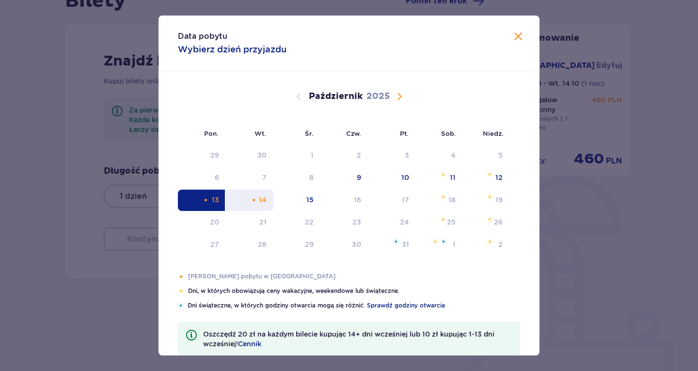
click at [259, 200] on div "14" at bounding box center [263, 200] width 8 height 10
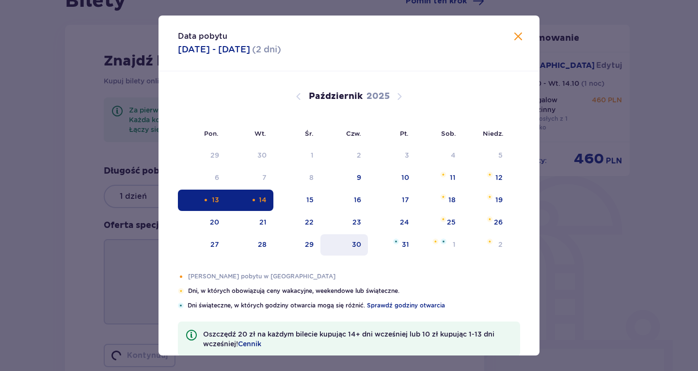
type input "[DATE] - [DATE]"
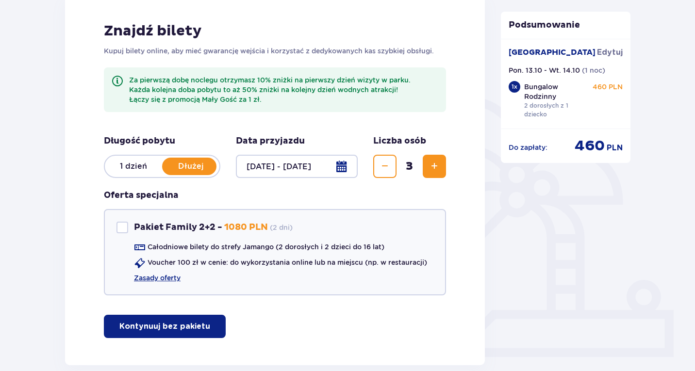
scroll to position [162, 0]
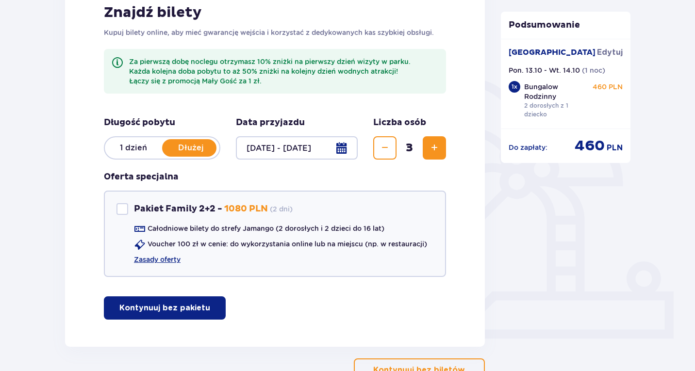
click at [157, 310] on p "Kontynuuj bez pakietu" at bounding box center [164, 308] width 91 height 11
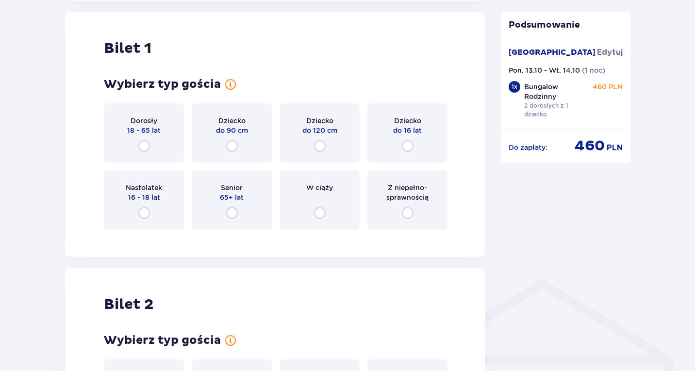
scroll to position [509, 0]
click at [145, 141] on input "radio" at bounding box center [144, 146] width 12 height 12
radio input "true"
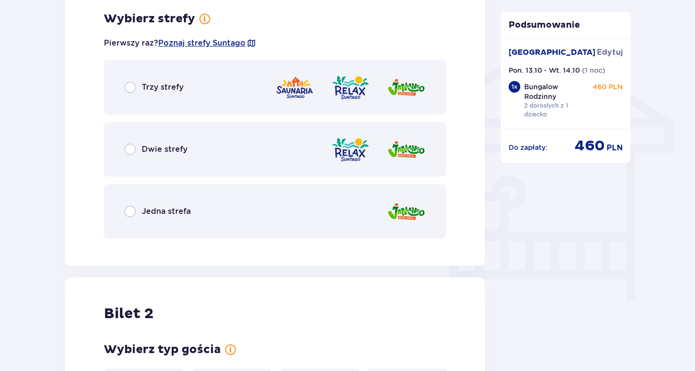
click at [160, 217] on div "Jedna strefa" at bounding box center [157, 212] width 66 height 12
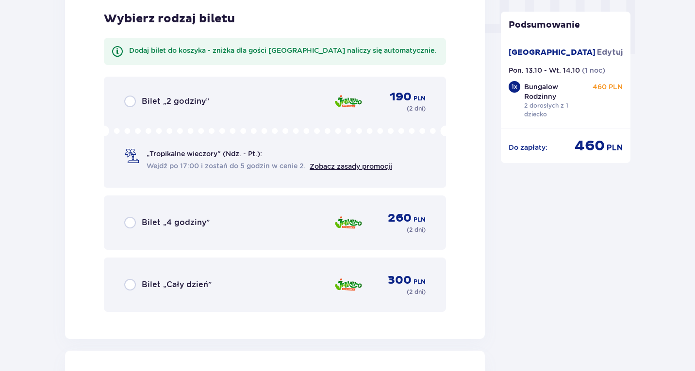
click at [162, 281] on span "Bilet „Cały dzień”" at bounding box center [177, 284] width 70 height 11
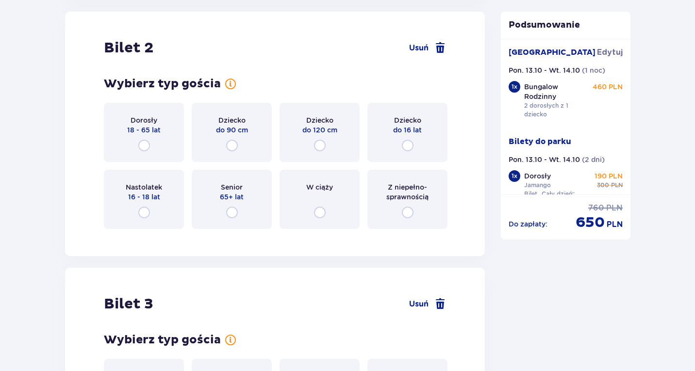
click at [146, 136] on div "Dorosły 18 - 65 lat" at bounding box center [144, 132] width 80 height 59
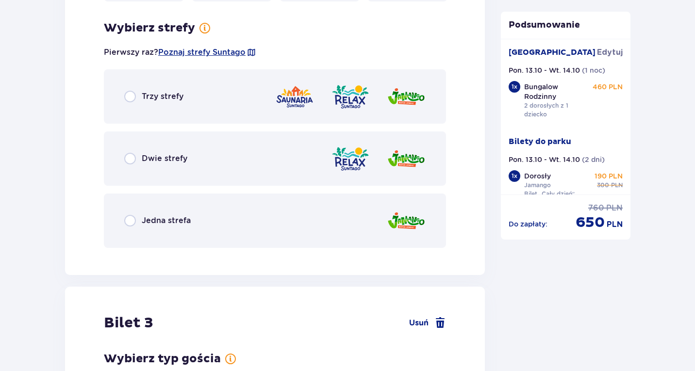
scroll to position [1568, 0]
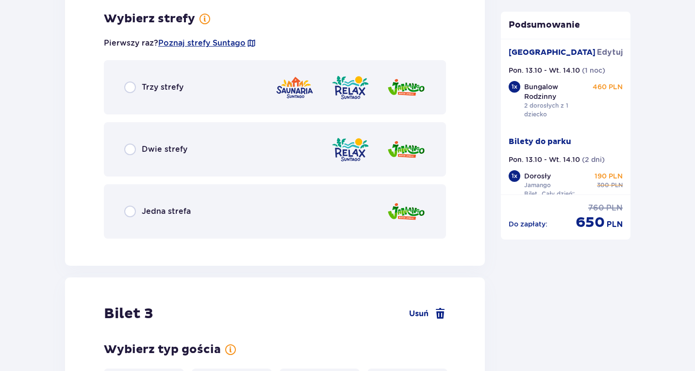
click at [154, 214] on span "Jedna strefa" at bounding box center [166, 211] width 49 height 11
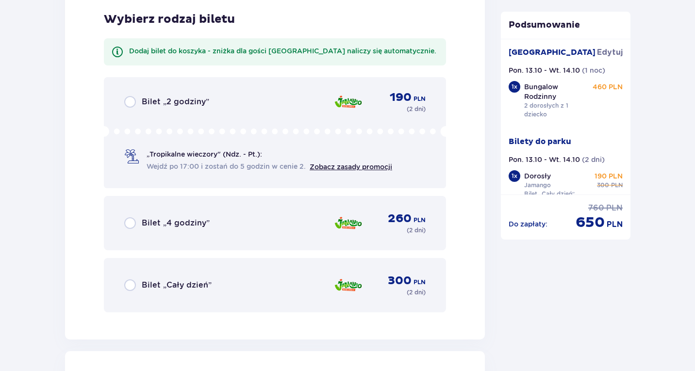
scroll to position [1815, 0]
click at [158, 283] on span "Bilet „Cały dzień”" at bounding box center [177, 284] width 70 height 11
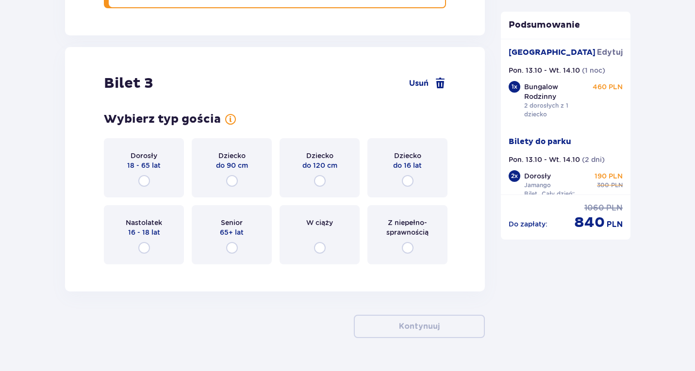
scroll to position [2143, 0]
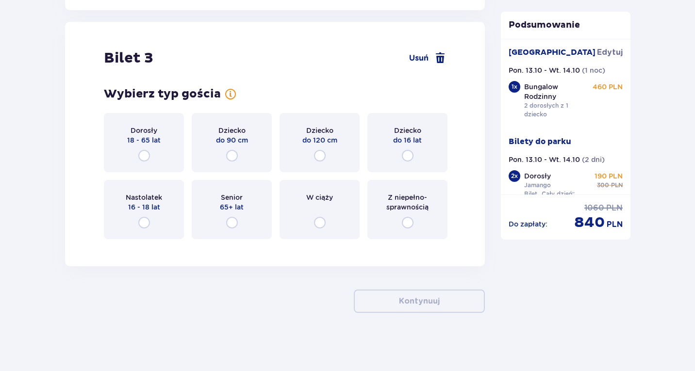
drag, startPoint x: 386, startPoint y: 154, endPoint x: 360, endPoint y: 167, distance: 28.9
click at [387, 154] on div "Dziecko do 16 lat" at bounding box center [407, 142] width 80 height 59
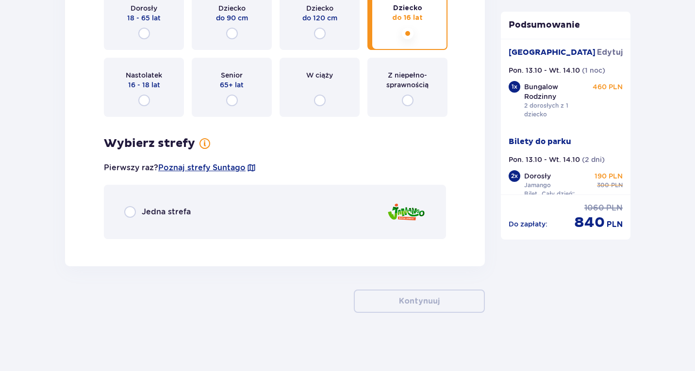
click at [136, 210] on div "Jedna strefa" at bounding box center [157, 212] width 66 height 12
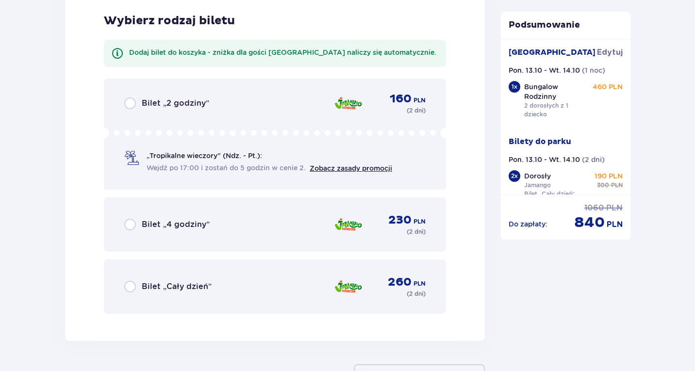
scroll to position [2513, 0]
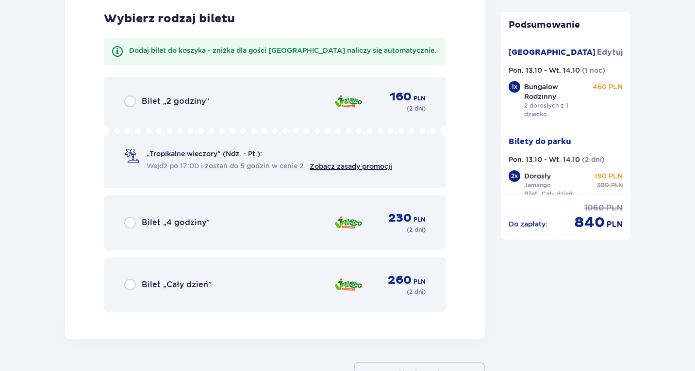
click at [149, 292] on div "Bilet „Cały dzień” 260 PLN ( 2 dni )" at bounding box center [274, 284] width 301 height 23
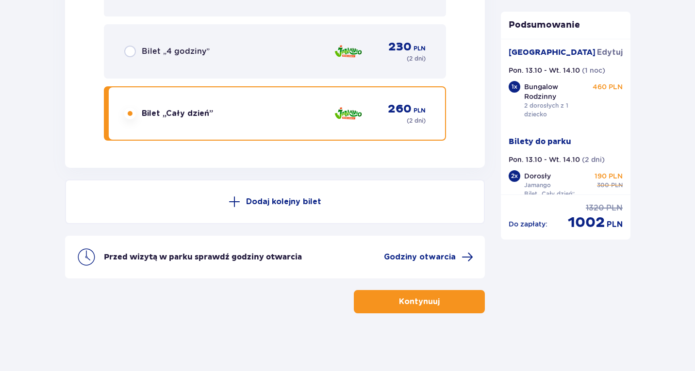
scroll to position [2684, 0]
click at [406, 307] on p "Kontynuuj" at bounding box center [419, 301] width 41 height 11
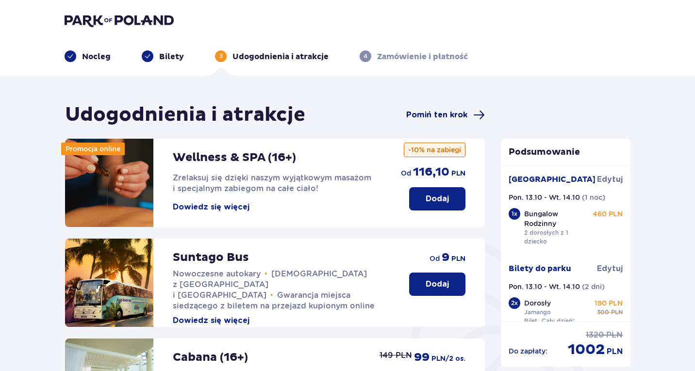
click at [439, 112] on span "Pomiń ten krok" at bounding box center [436, 115] width 61 height 11
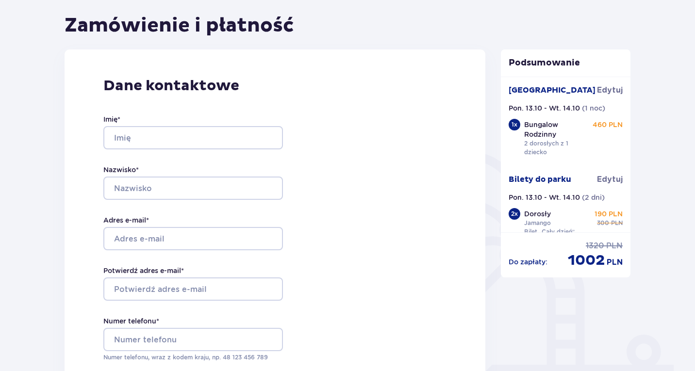
scroll to position [49, 0]
